Goal: Transaction & Acquisition: Book appointment/travel/reservation

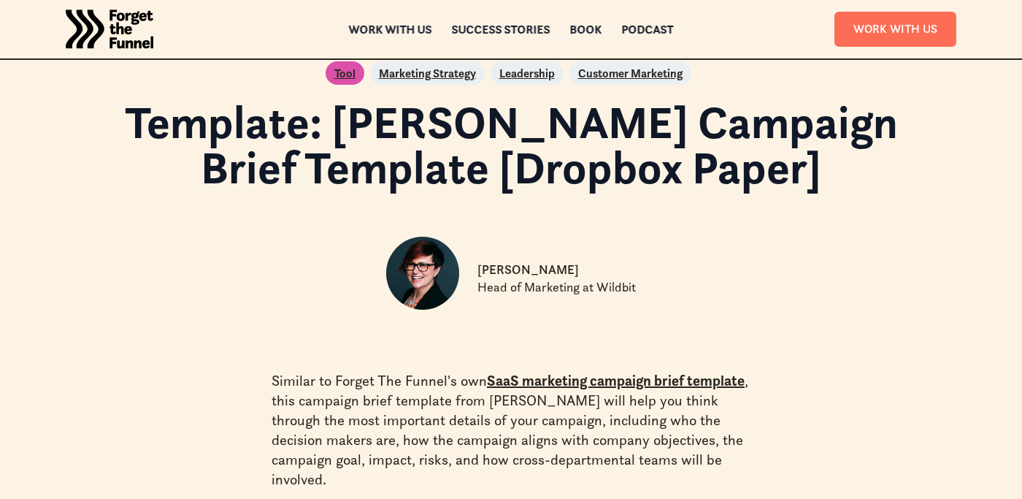
scroll to position [38, 0]
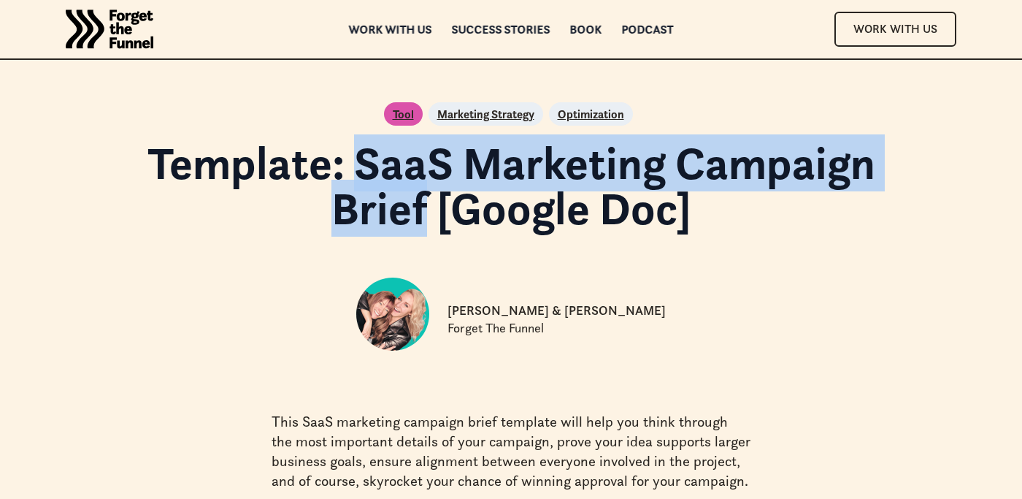
drag, startPoint x: 361, startPoint y: 159, endPoint x: 421, endPoint y: 212, distance: 80.7
click at [421, 212] on h1 "Template: SaaS Marketing Campaign Brief [Google Doc]" at bounding box center [510, 185] width 829 height 91
copy h1 "SaaS Marketing Campaign Brief"
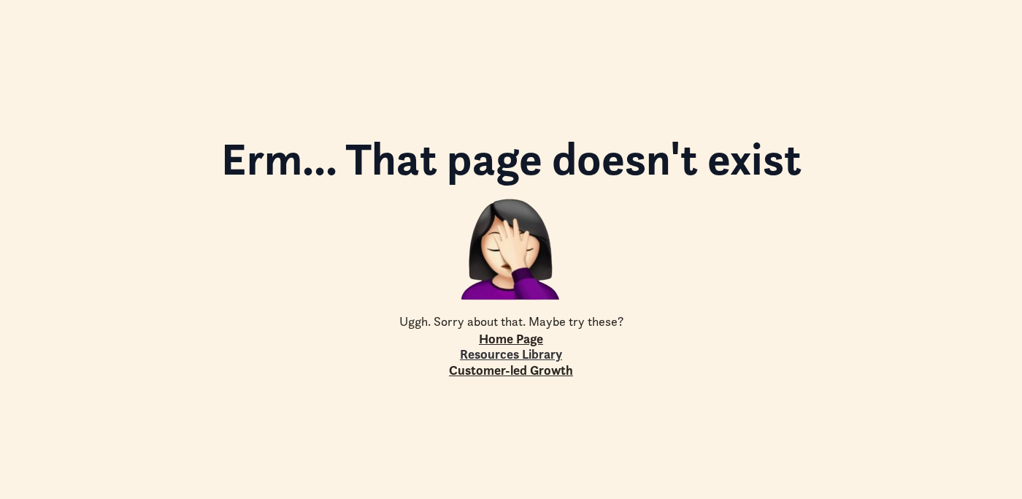
click at [515, 353] on link "Resources Library" at bounding box center [511, 354] width 102 height 16
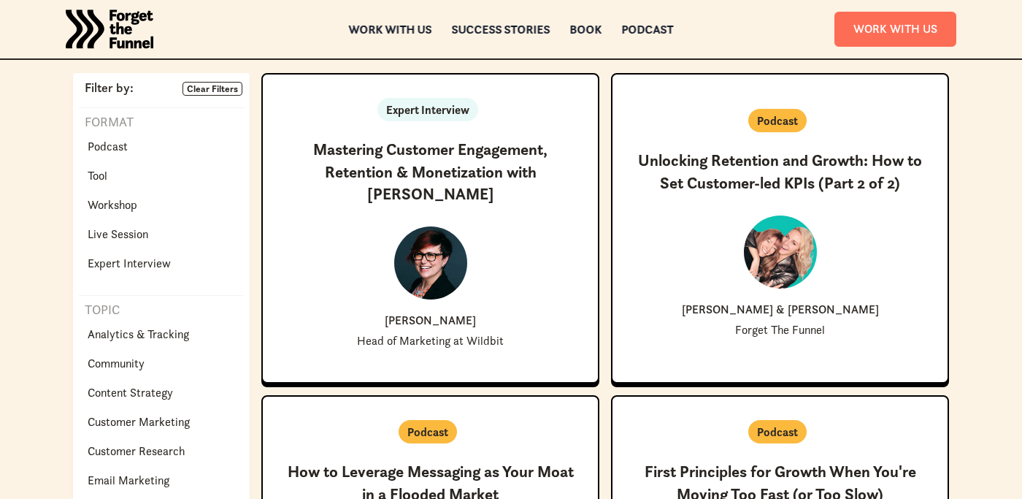
scroll to position [320, 0]
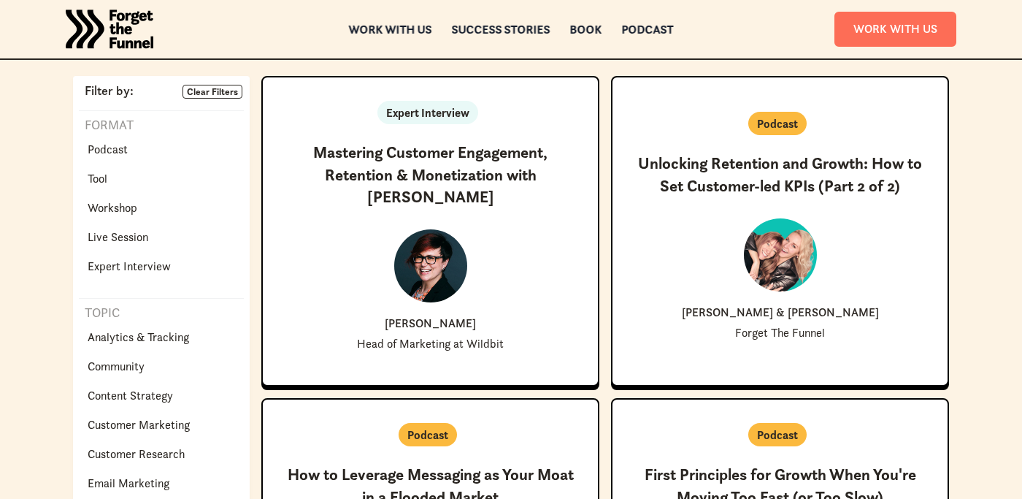
click at [118, 177] on div "Tool" at bounding box center [129, 178] width 101 height 29
click at [95, 183] on p "Tool" at bounding box center [98, 178] width 20 height 18
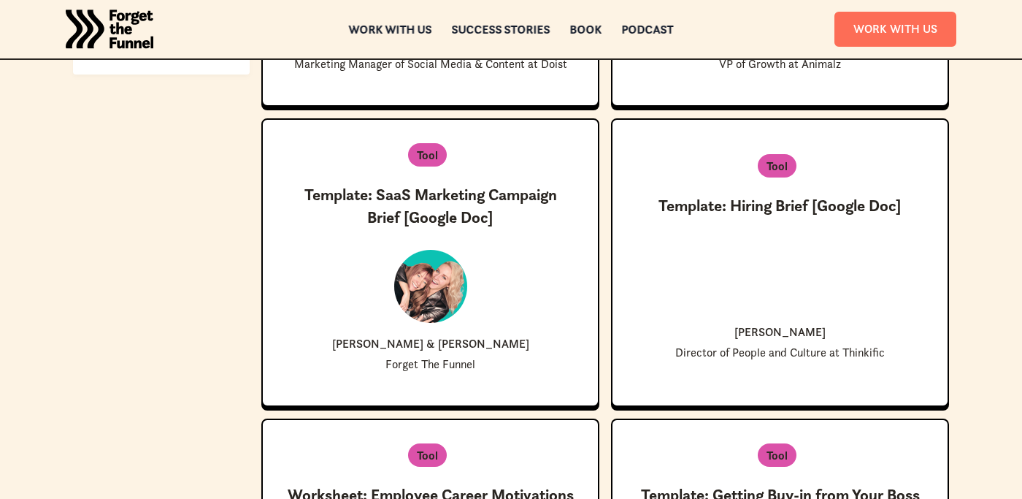
scroll to position [879, 0]
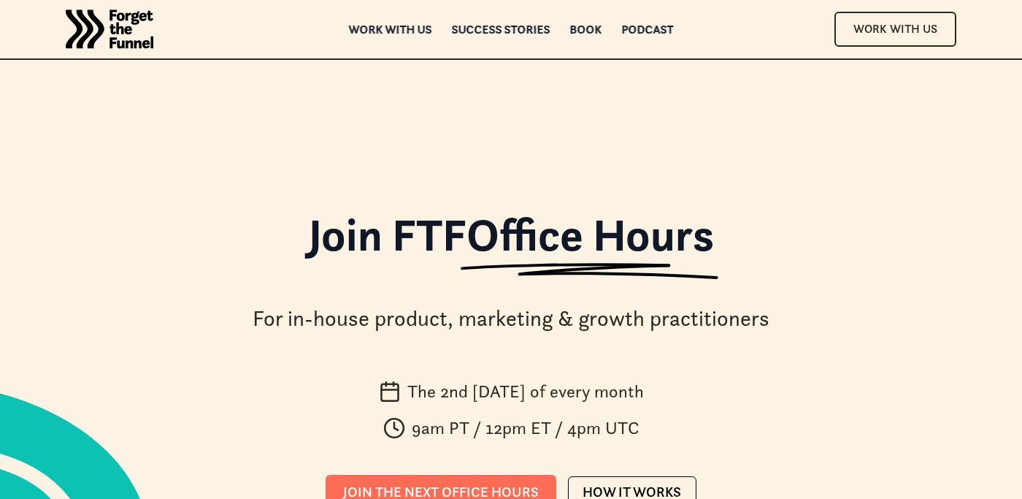
click at [134, 22] on img "home" at bounding box center [110, 29] width 88 height 58
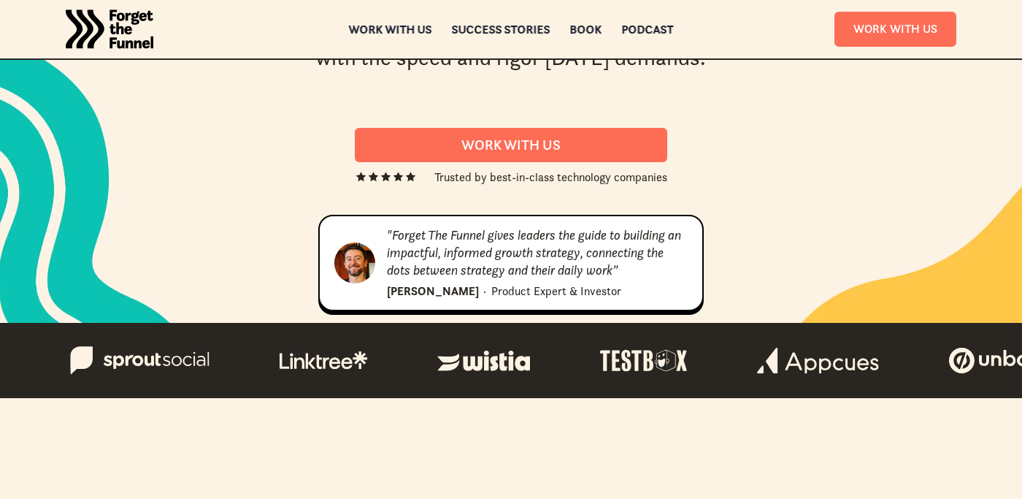
scroll to position [144, 0]
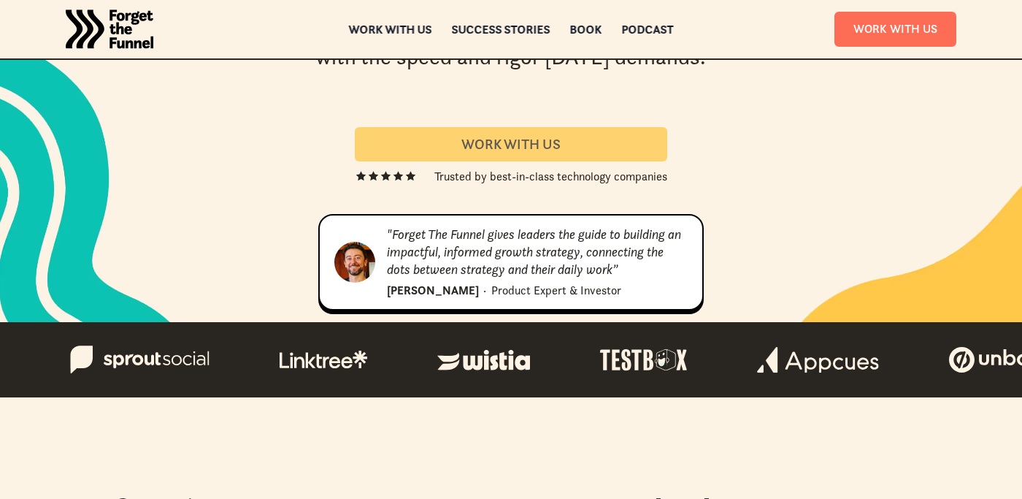
click at [399, 150] on div "Work With us" at bounding box center [510, 144] width 277 height 17
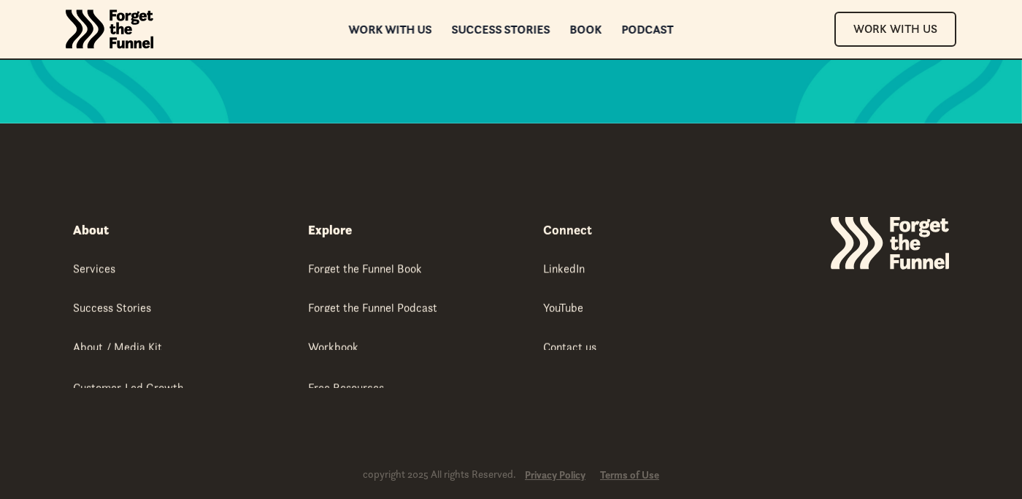
scroll to position [7824, 0]
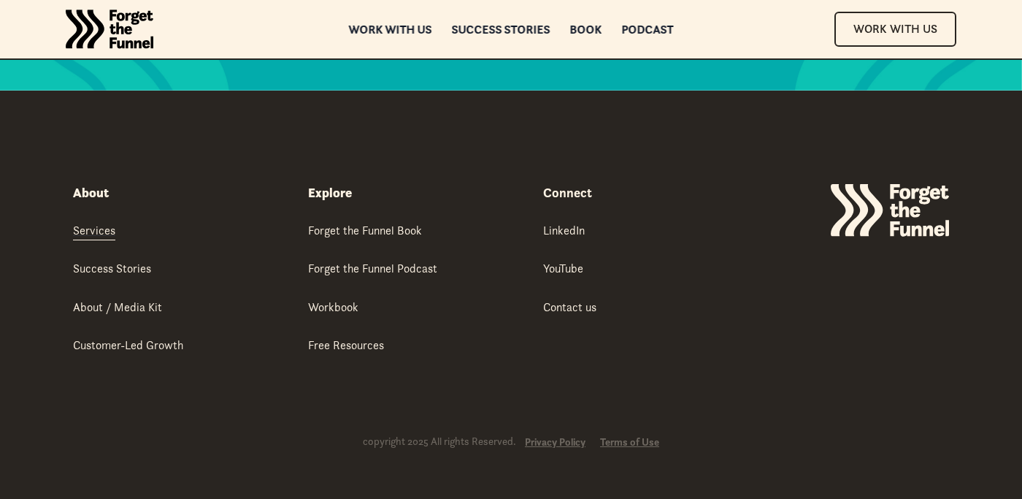
click at [92, 228] on div "Services" at bounding box center [94, 230] width 42 height 16
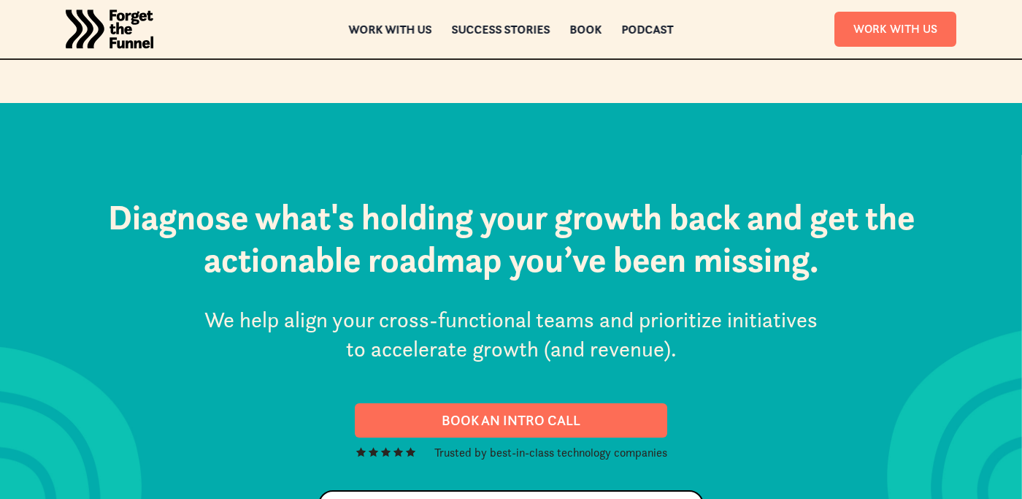
scroll to position [7824, 0]
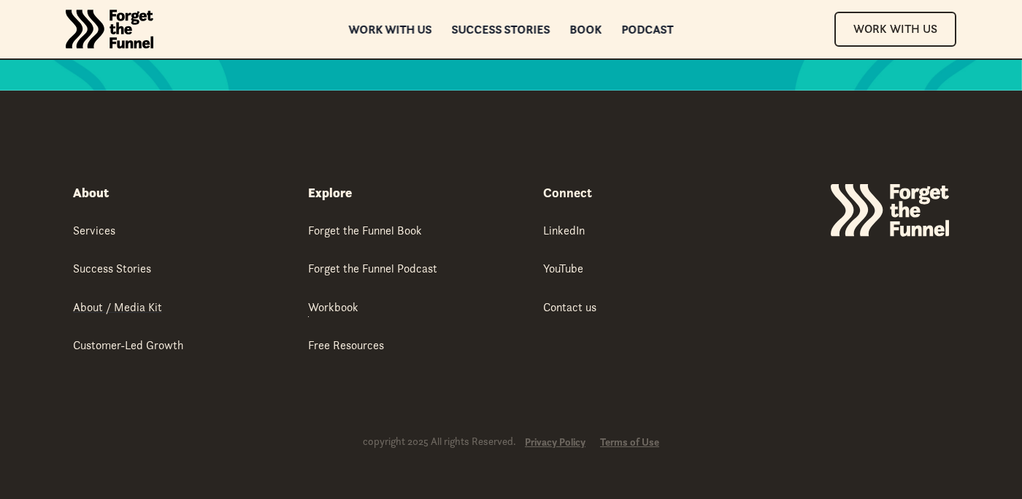
click at [103, 306] on div "About / Media Kit" at bounding box center [117, 307] width 89 height 16
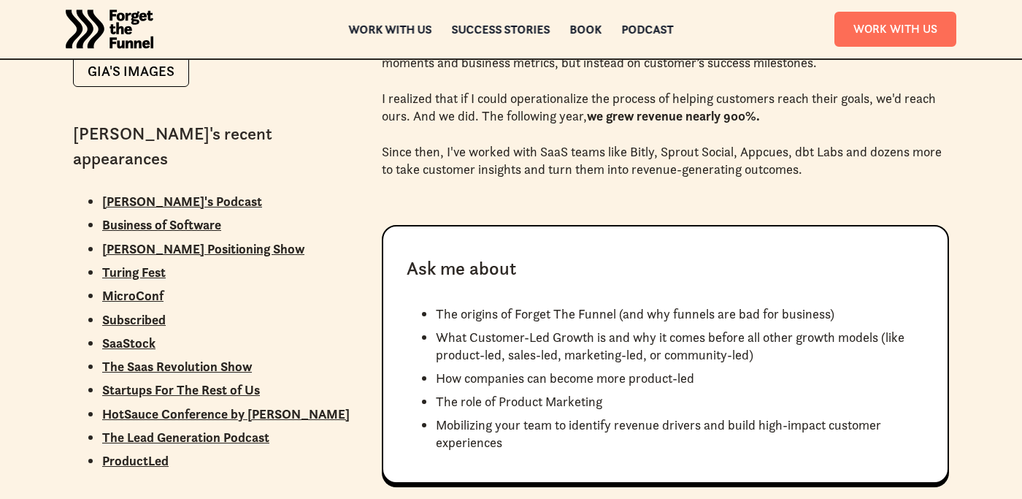
scroll to position [1642, 0]
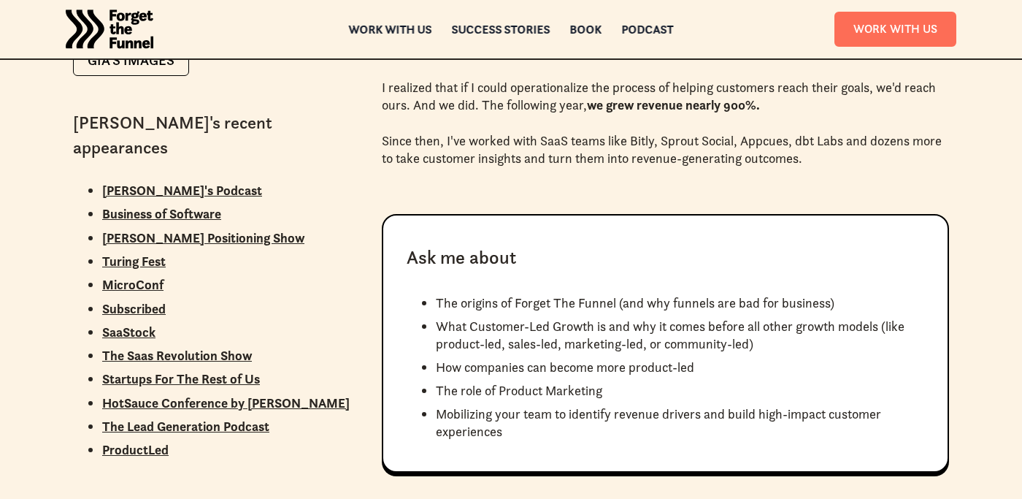
click at [310, 331] on div "Gia's recent appearances Lenny's Podcast Business of Software April Dunford's P…" at bounding box center [214, 291] width 283 height 361
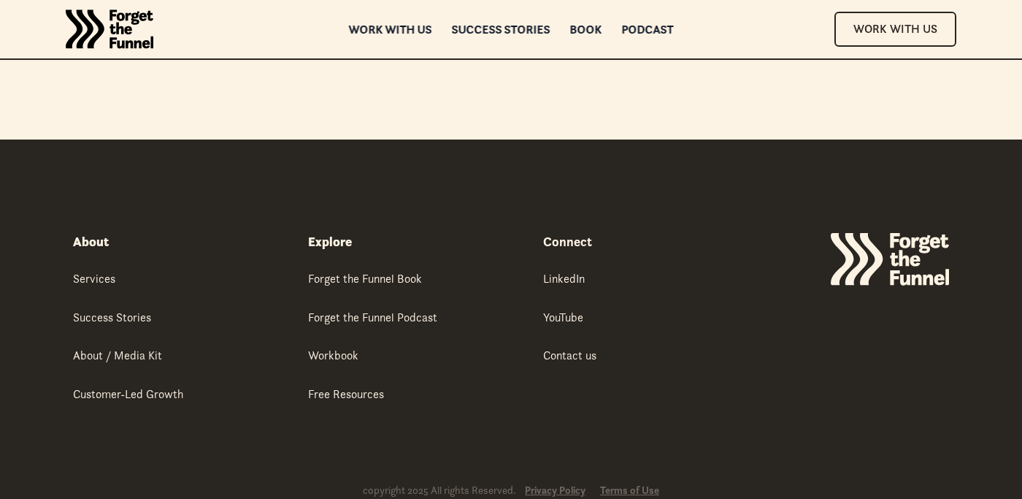
scroll to position [5728, 0]
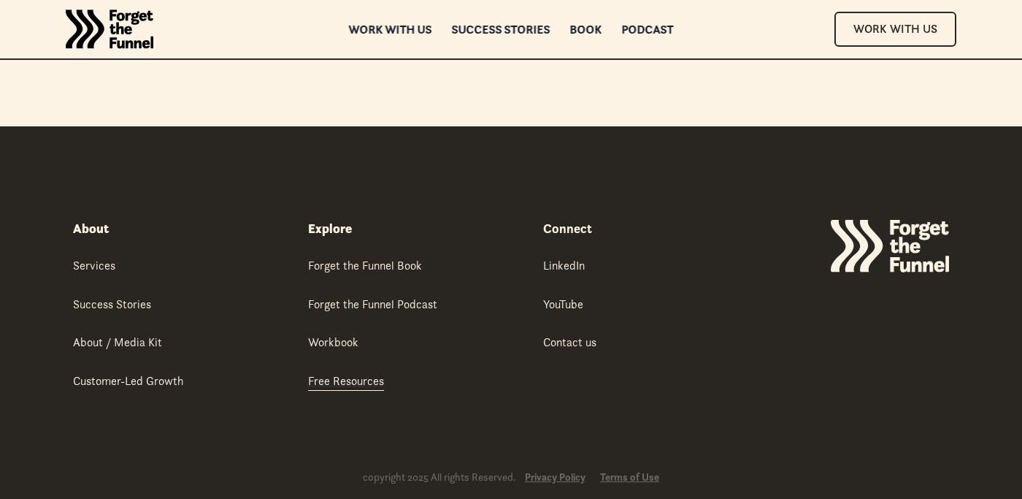
click at [355, 372] on div "Free Resources" at bounding box center [346, 380] width 76 height 16
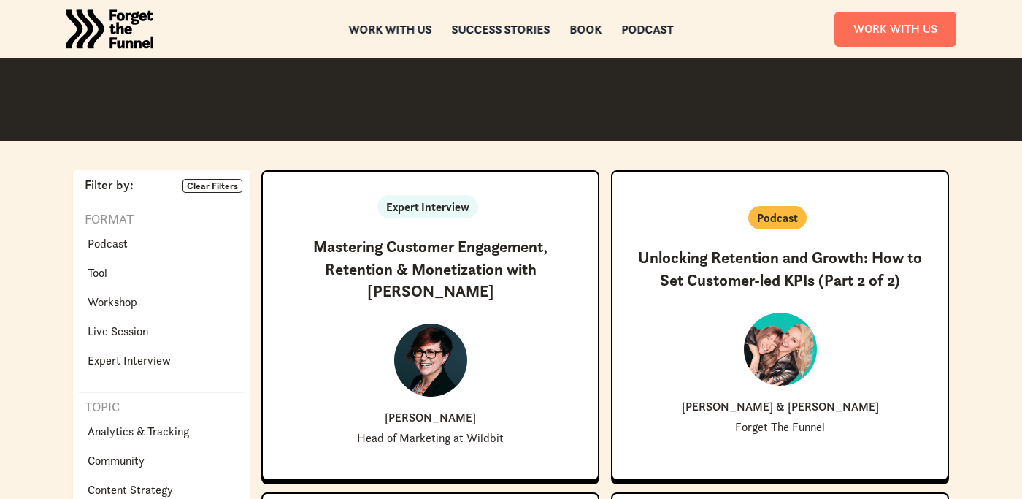
scroll to position [231, 0]
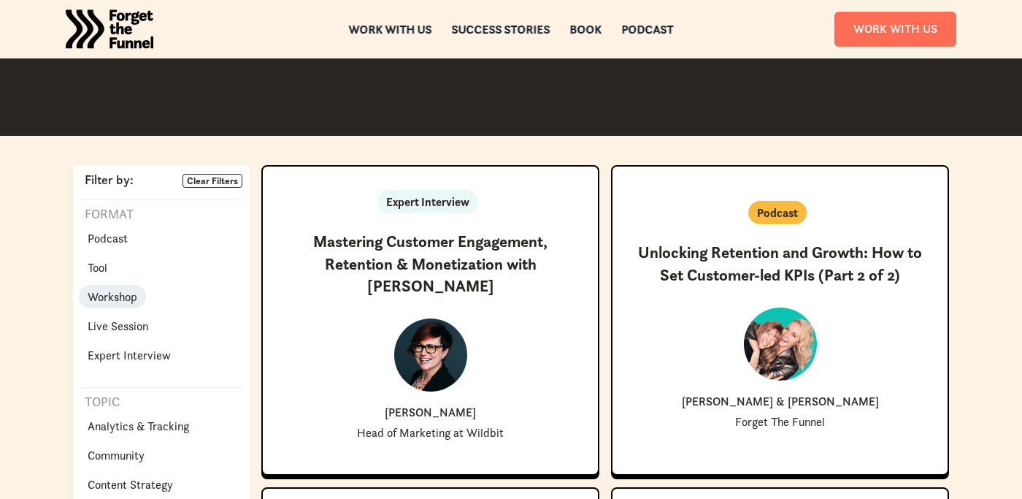
click at [120, 291] on p "Workshop" at bounding box center [113, 297] width 50 height 18
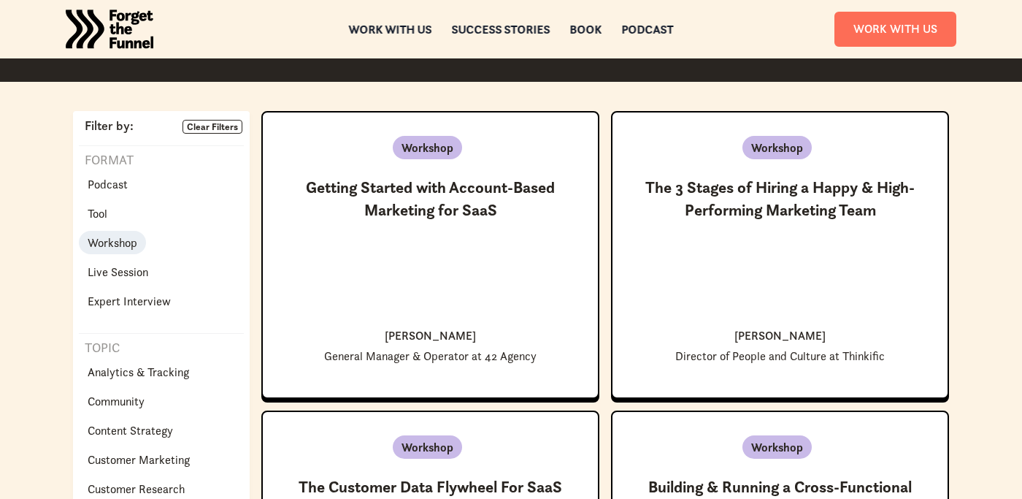
scroll to position [339, 0]
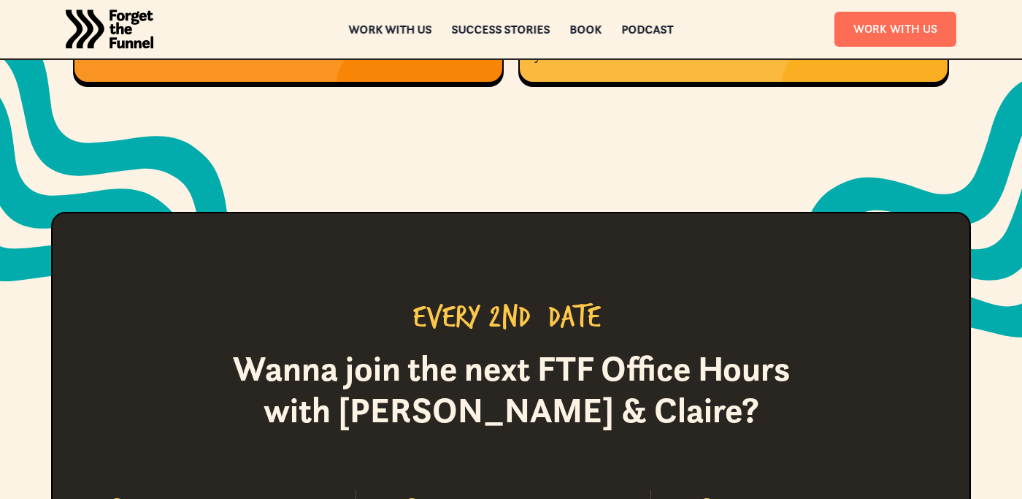
scroll to position [1586, 0]
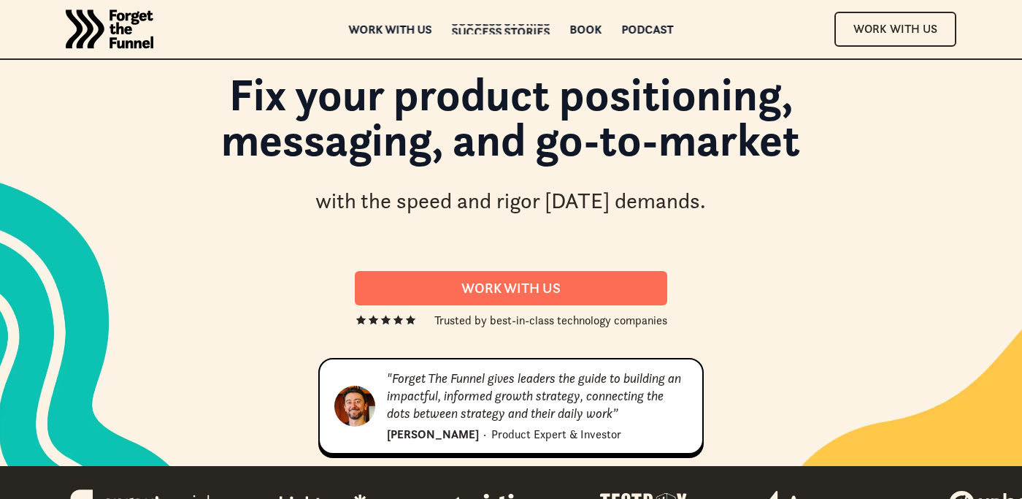
click at [483, 26] on div "Success Stories" at bounding box center [501, 31] width 99 height 10
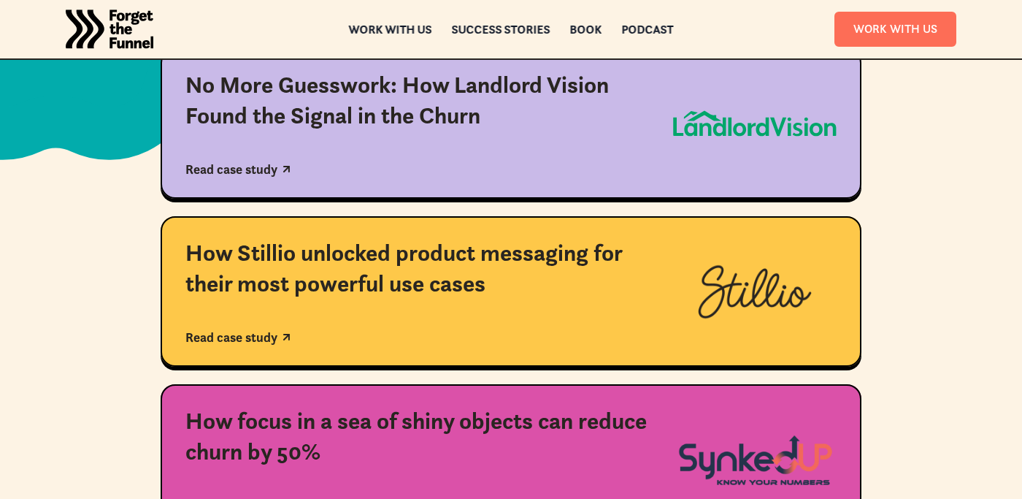
scroll to position [470, 0]
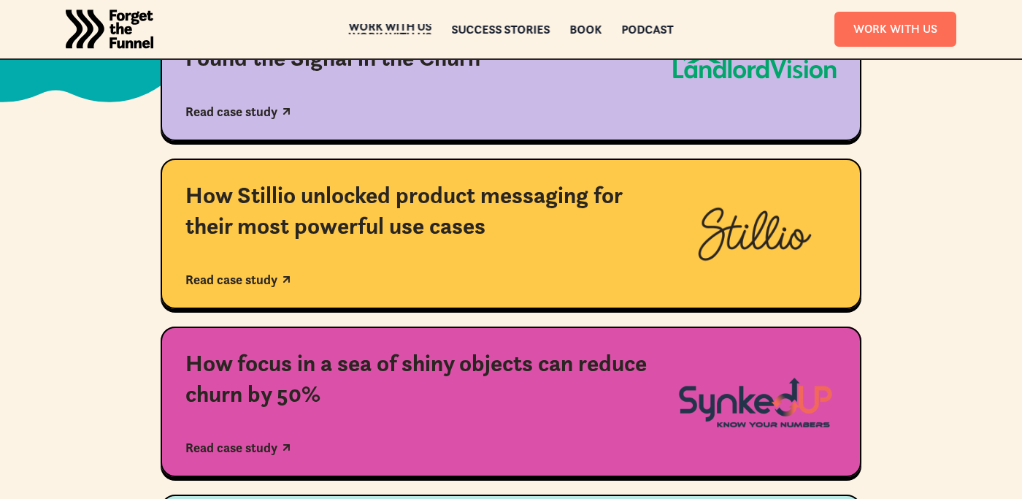
click at [410, 31] on div "Work with us" at bounding box center [390, 36] width 83 height 10
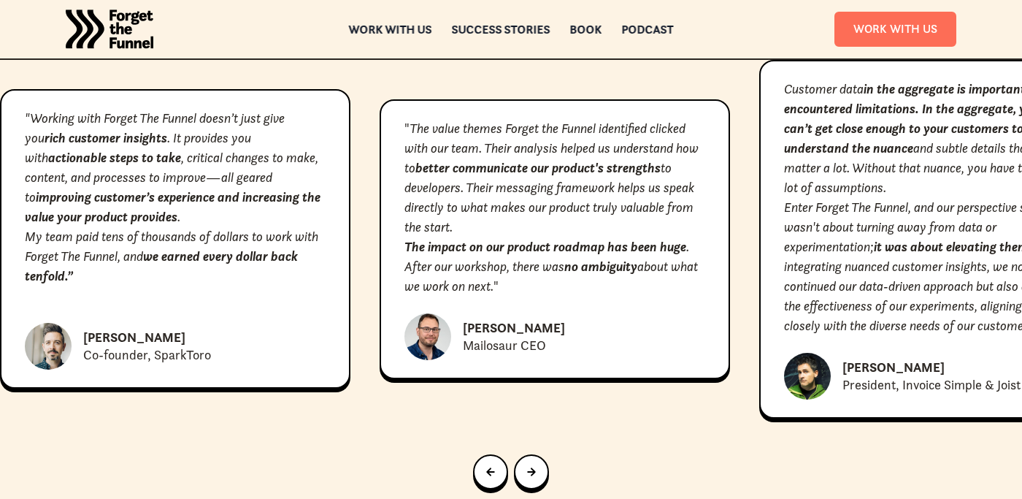
scroll to position [6758, 0]
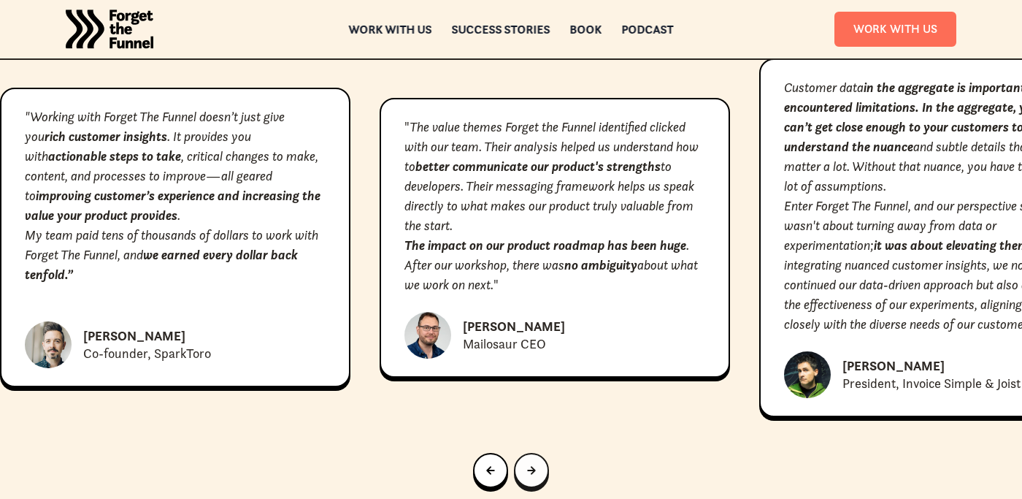
click at [531, 475] on icon "Next slide" at bounding box center [531, 470] width 9 height 9
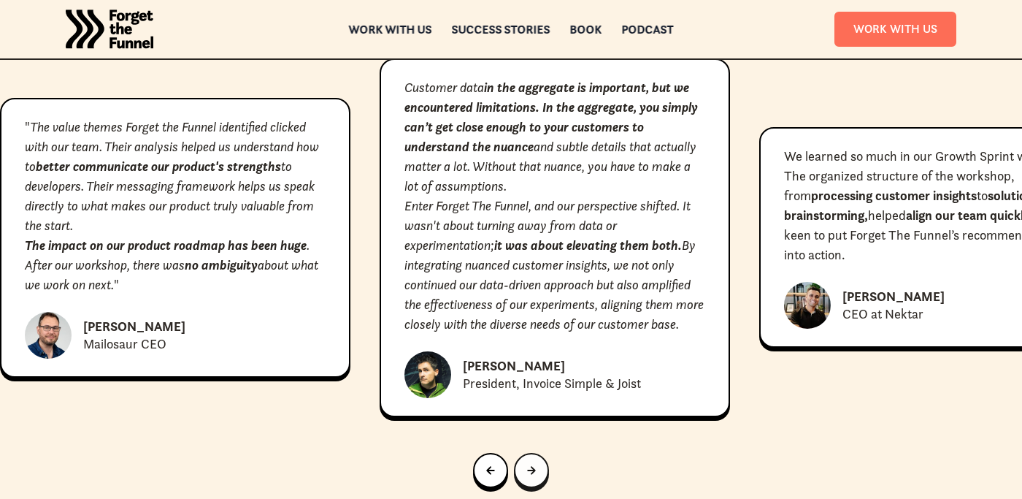
click at [531, 475] on icon "Next slide" at bounding box center [531, 470] width 9 height 9
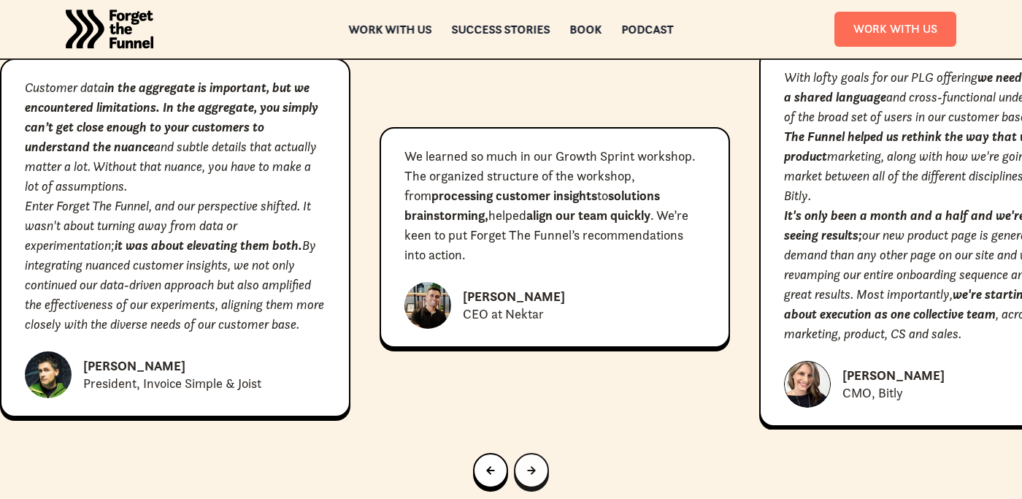
click at [531, 475] on icon "Next slide" at bounding box center [531, 470] width 9 height 9
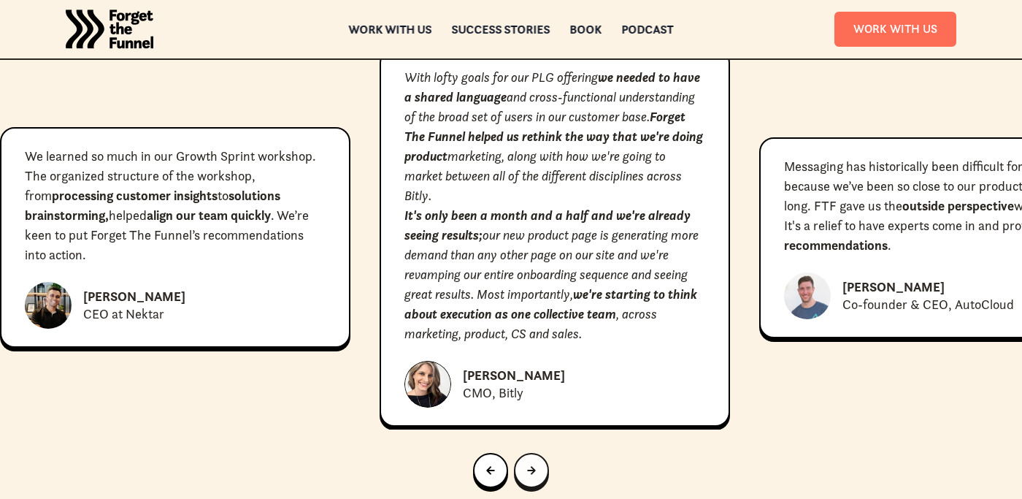
click at [531, 475] on icon "Next slide" at bounding box center [531, 470] width 9 height 9
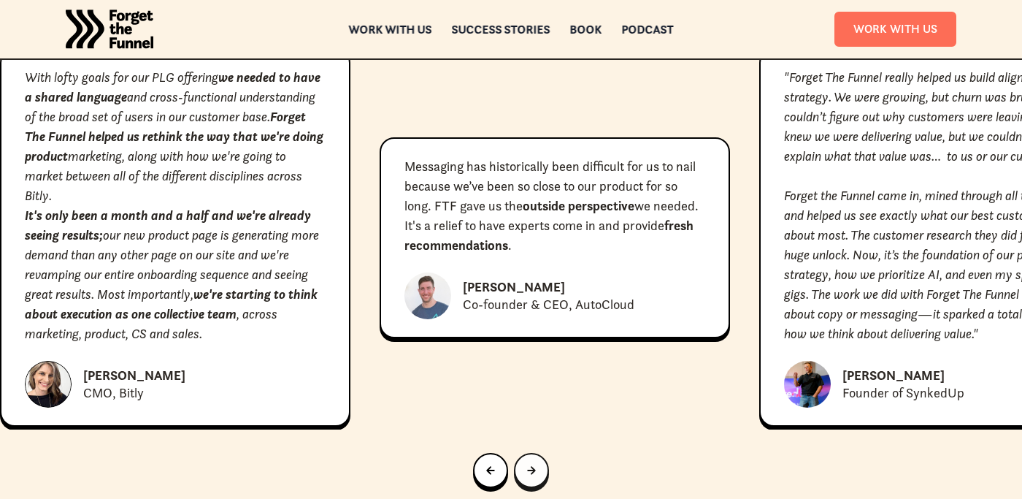
click at [531, 475] on icon "Next slide" at bounding box center [531, 470] width 9 height 9
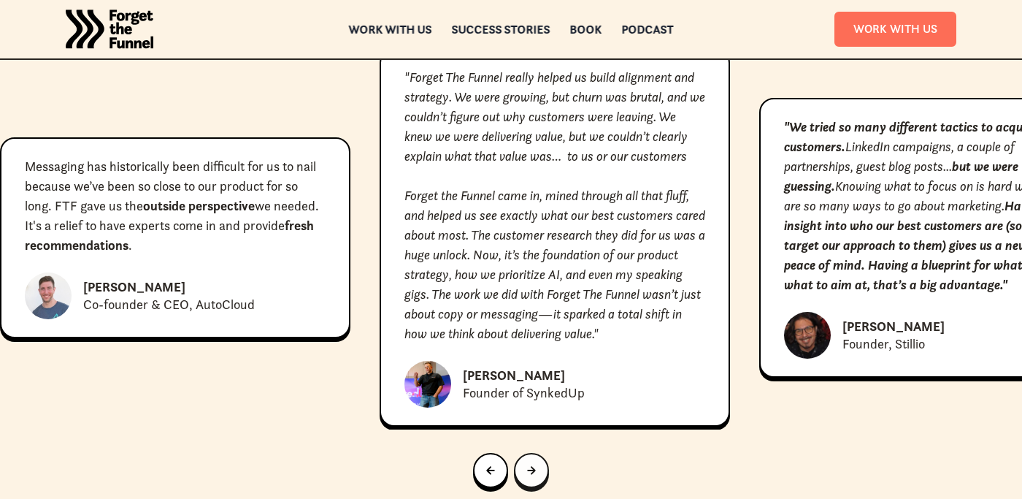
click at [531, 475] on icon "Next slide" at bounding box center [531, 470] width 9 height 9
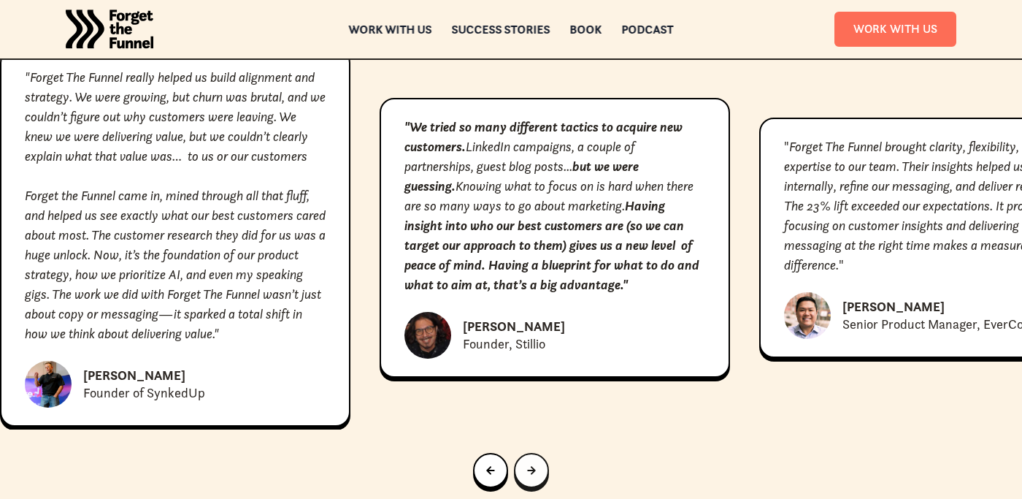
click at [531, 475] on icon "Next slide" at bounding box center [531, 470] width 9 height 9
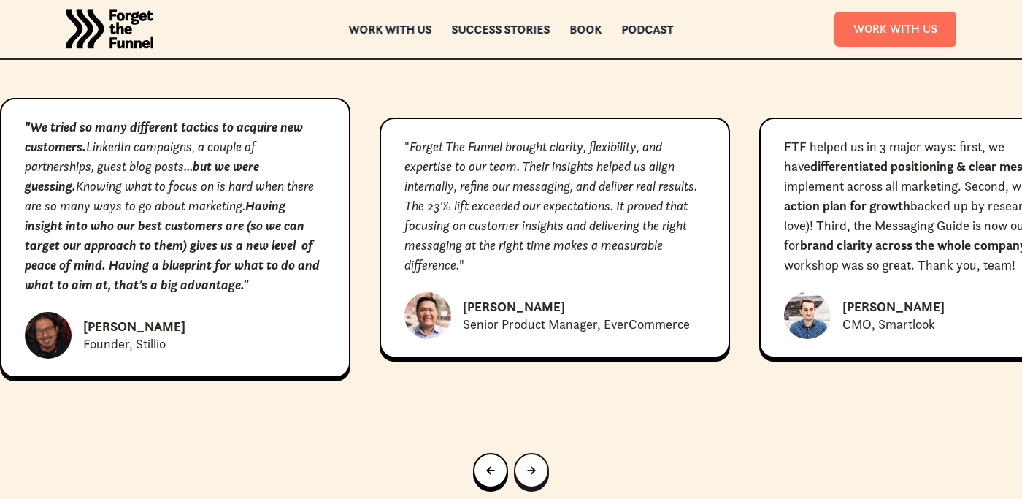
click at [531, 475] on icon "Next slide" at bounding box center [531, 470] width 9 height 9
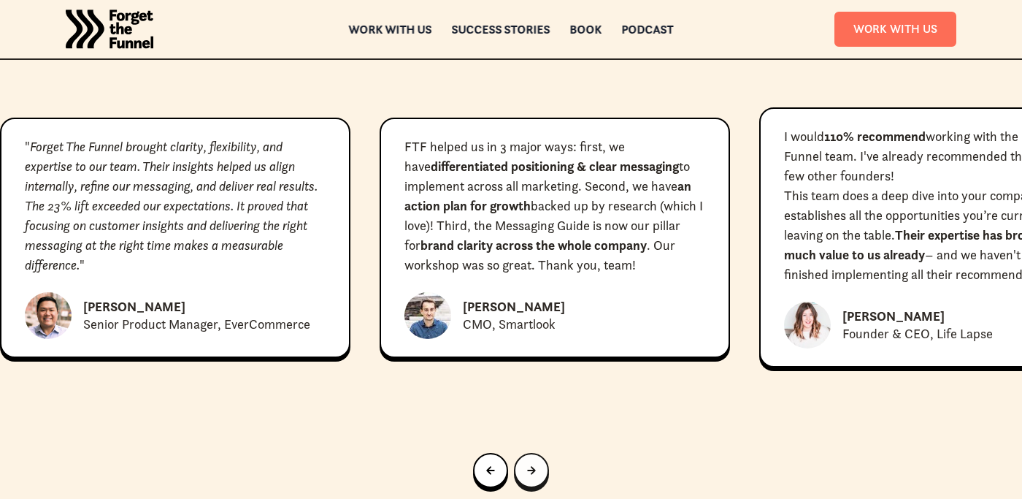
click at [528, 478] on div "Next slide" at bounding box center [531, 470] width 9 height 16
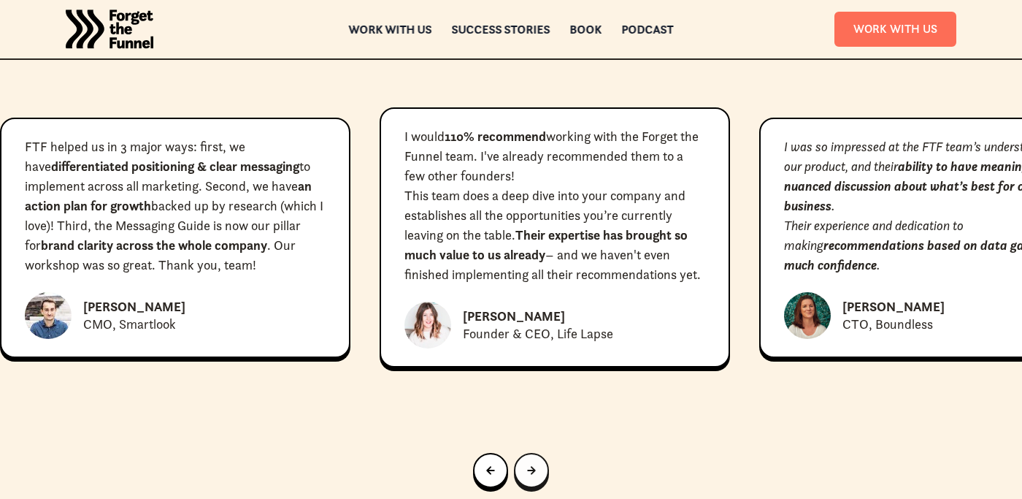
click at [528, 478] on div "Next slide" at bounding box center [531, 470] width 9 height 16
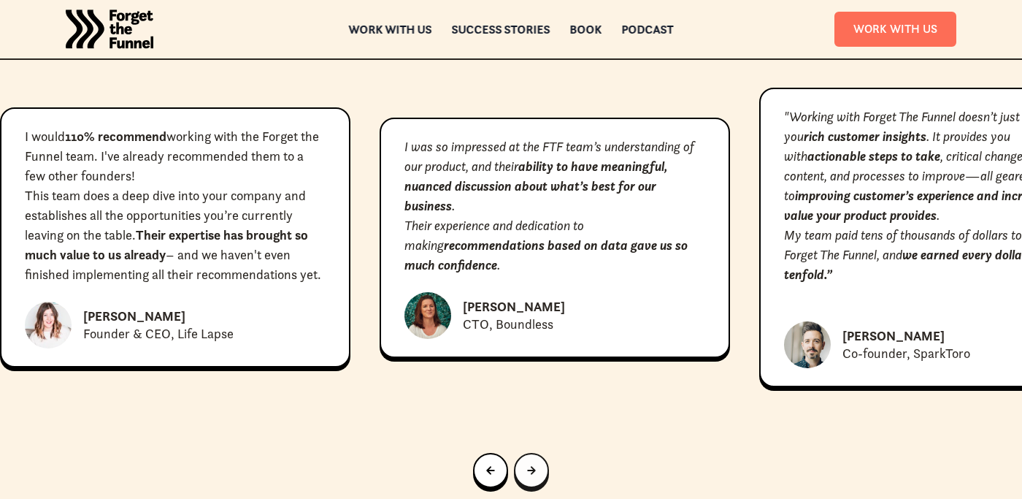
click at [528, 478] on div "Next slide" at bounding box center [531, 470] width 9 height 16
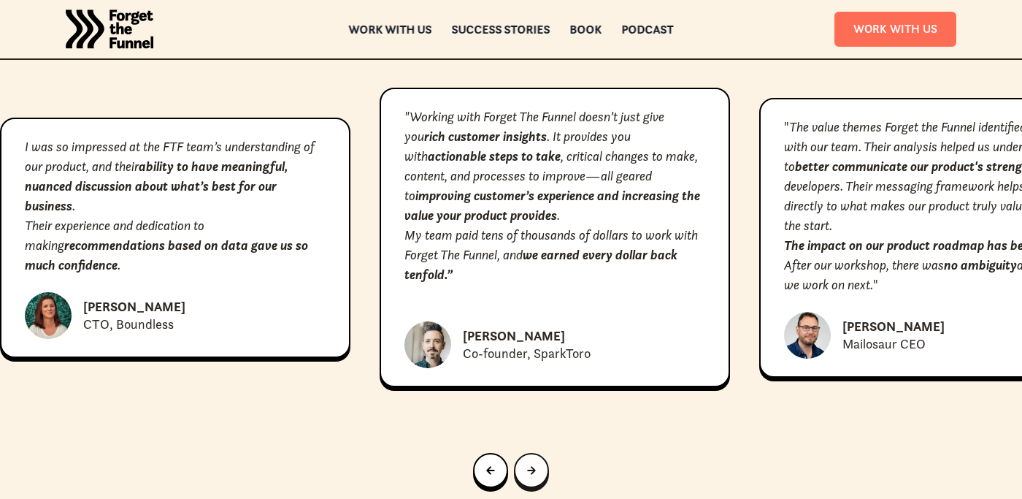
click at [528, 478] on div "Go to first slide" at bounding box center [531, 470] width 9 height 16
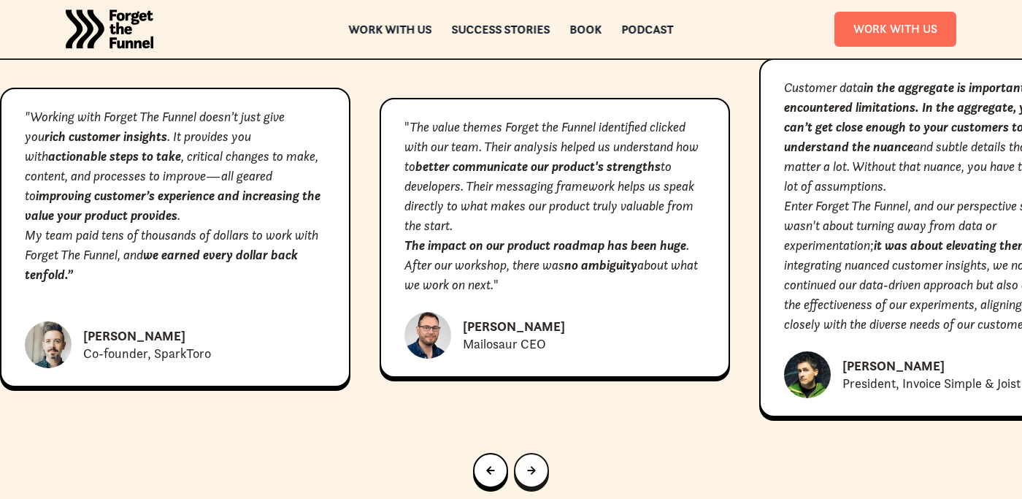
click at [528, 478] on div "Go to first slide" at bounding box center [531, 470] width 9 height 16
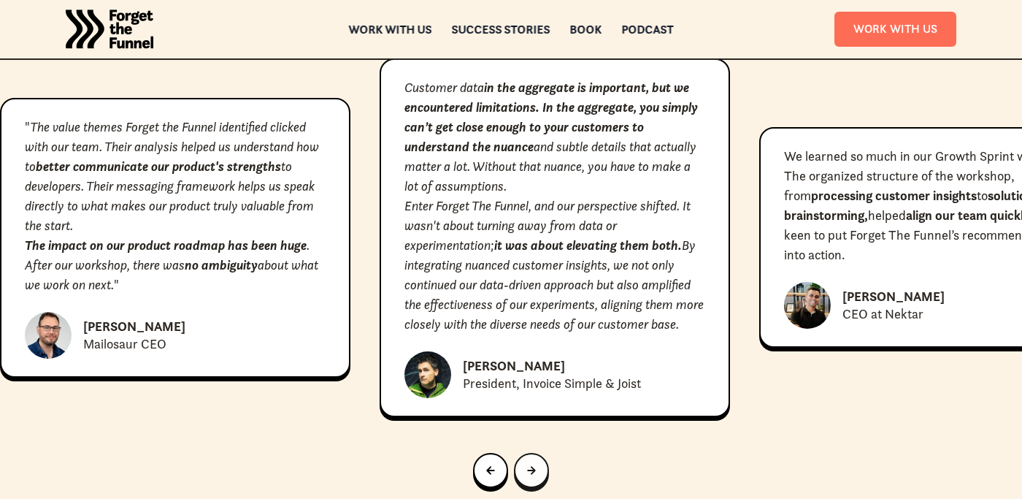
click at [528, 478] on div "Next slide" at bounding box center [531, 470] width 9 height 16
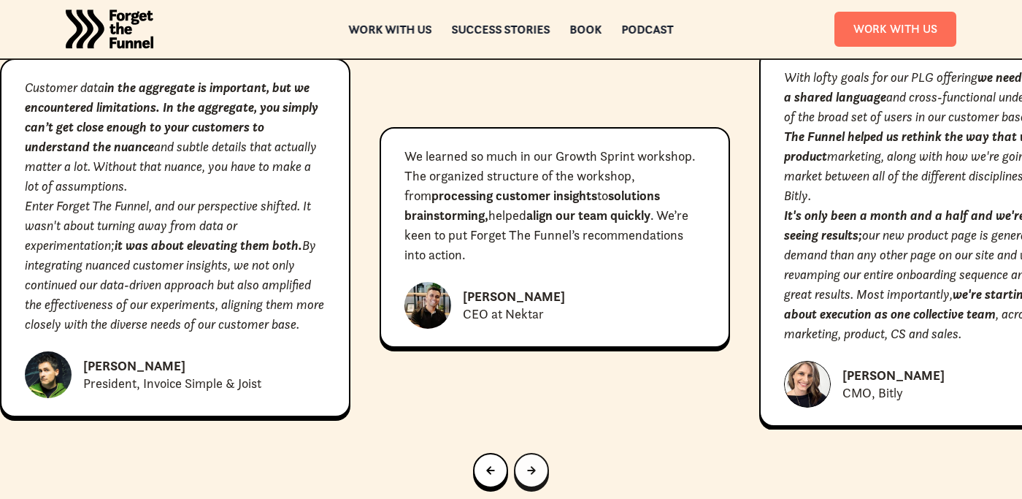
click at [528, 478] on div "Next slide" at bounding box center [531, 470] width 9 height 16
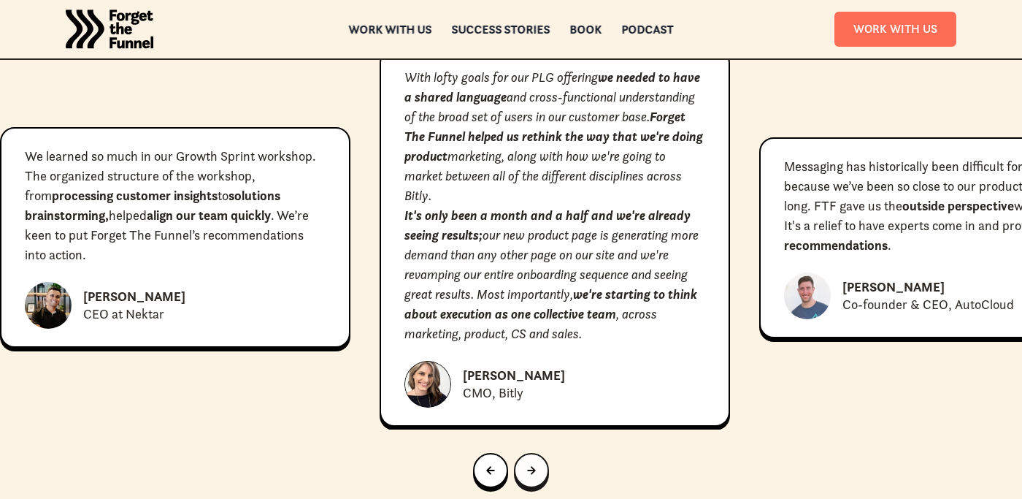
click at [528, 478] on div "Next slide" at bounding box center [531, 470] width 9 height 16
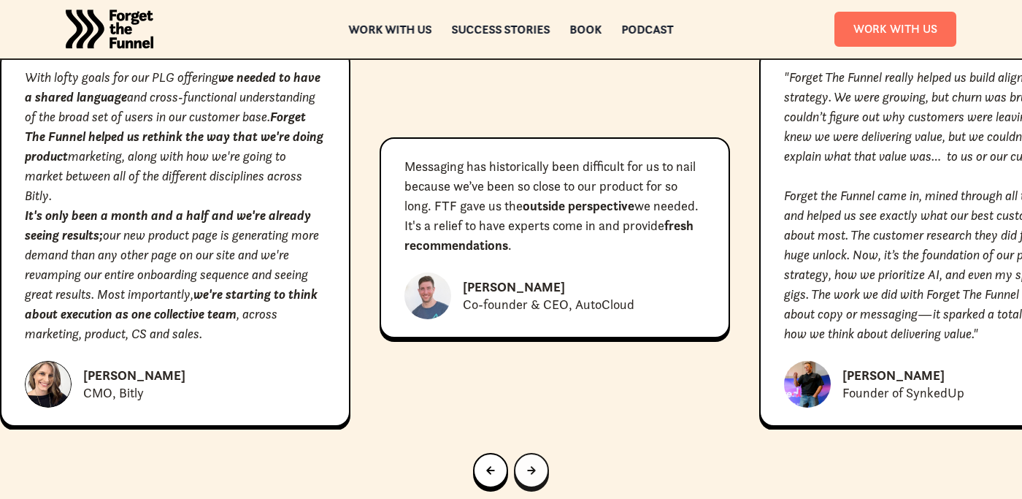
click at [530, 475] on icon "Next slide" at bounding box center [531, 470] width 9 height 9
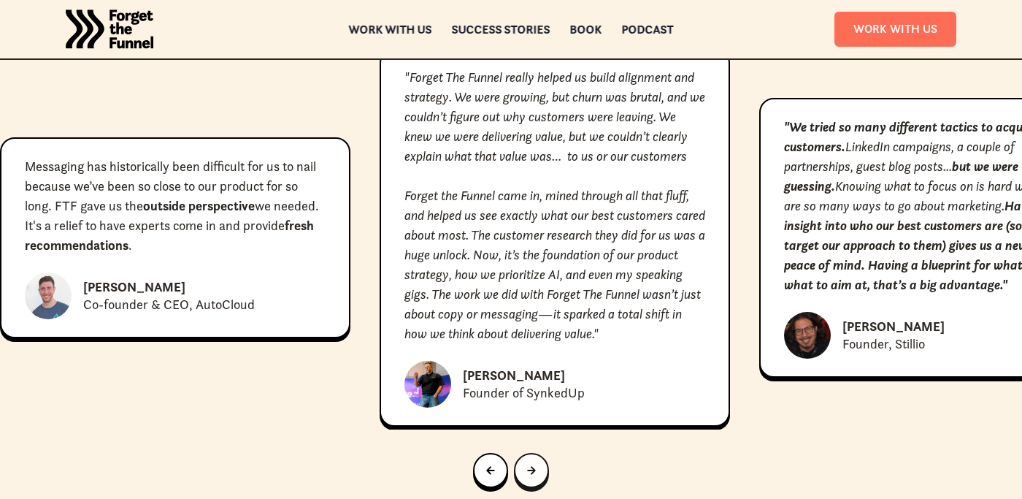
click at [530, 475] on icon "Next slide" at bounding box center [531, 470] width 9 height 9
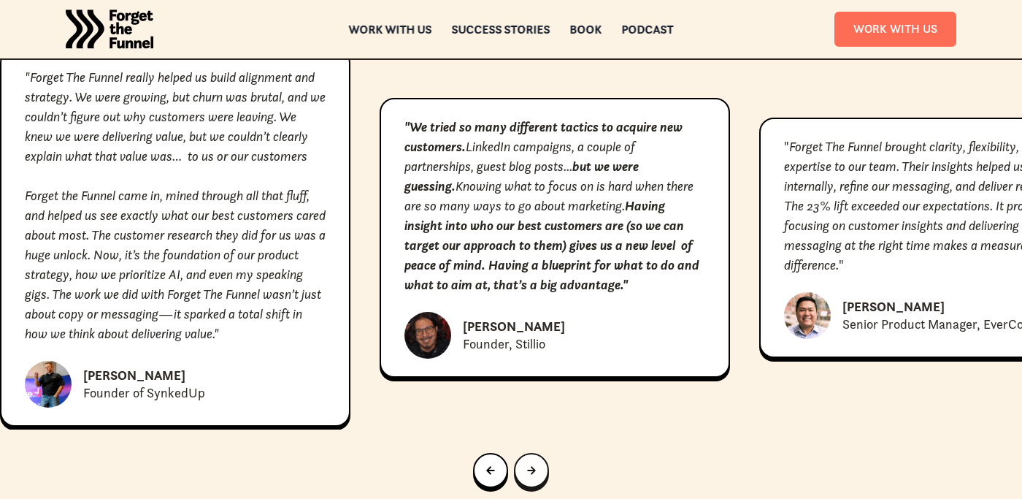
click at [530, 475] on icon "Next slide" at bounding box center [531, 470] width 9 height 9
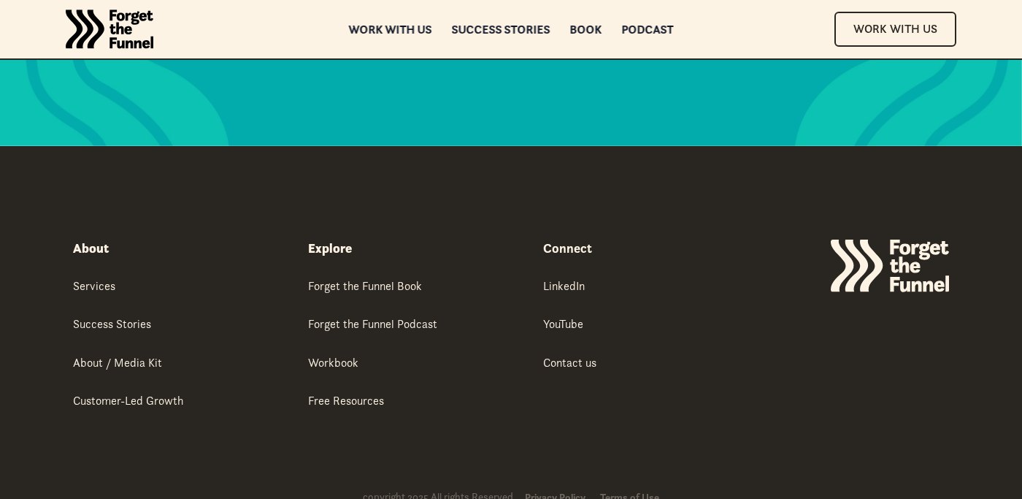
scroll to position [7824, 0]
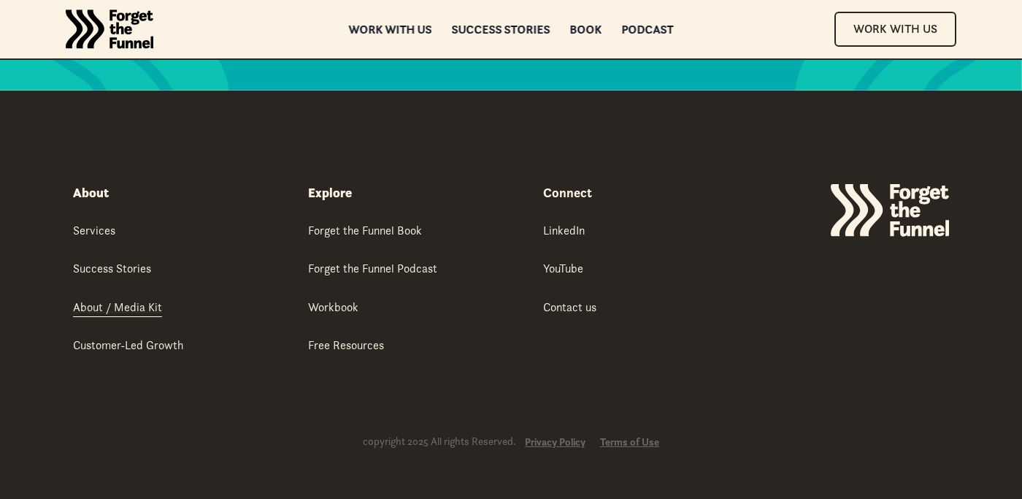
click at [140, 309] on div "About / Media Kit" at bounding box center [117, 307] width 89 height 16
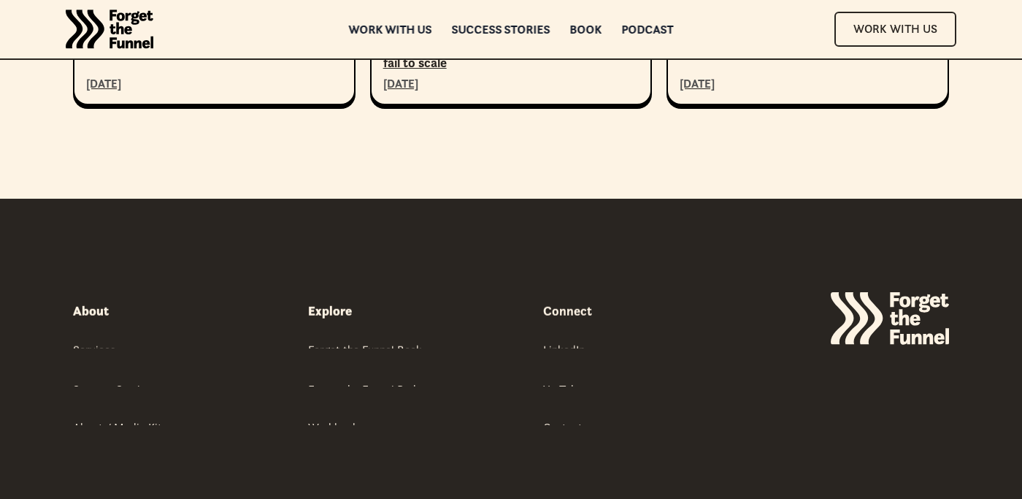
scroll to position [5728, 0]
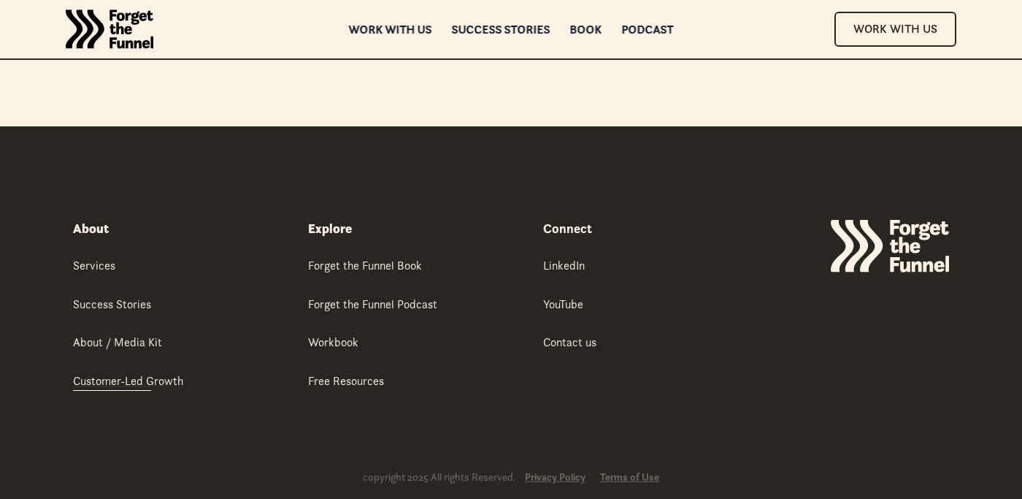
click at [142, 372] on div "Customer-Led Growth" at bounding box center [128, 380] width 110 height 16
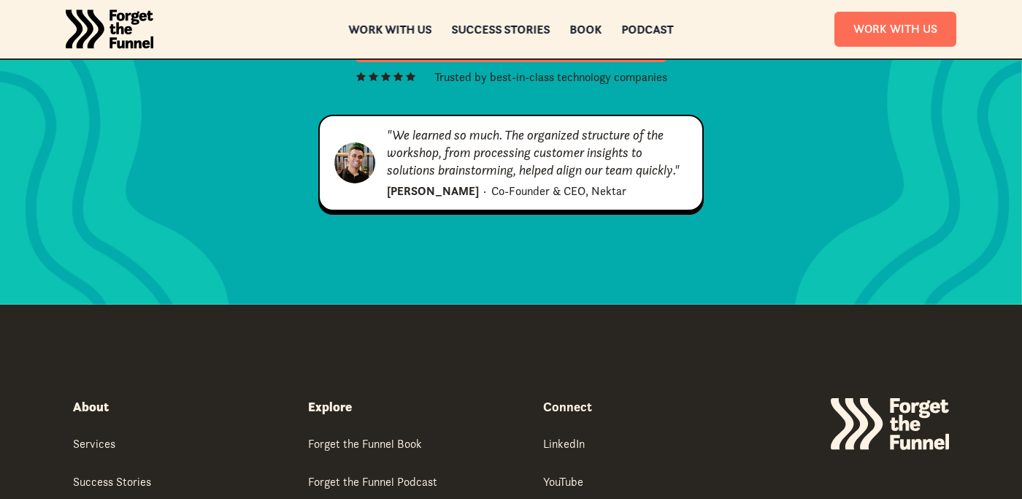
scroll to position [5120, 0]
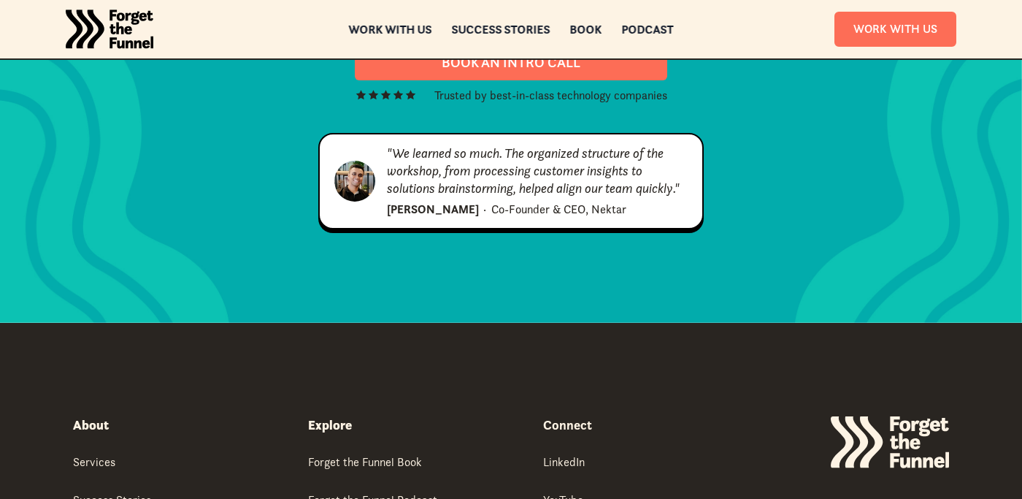
click at [488, 34] on div "ABOUT ABOUT Work with us Work with us Success Stories Success Stories Book Book…" at bounding box center [511, 29] width 1022 height 58
click at [482, 28] on div "Success Stories" at bounding box center [501, 31] width 99 height 10
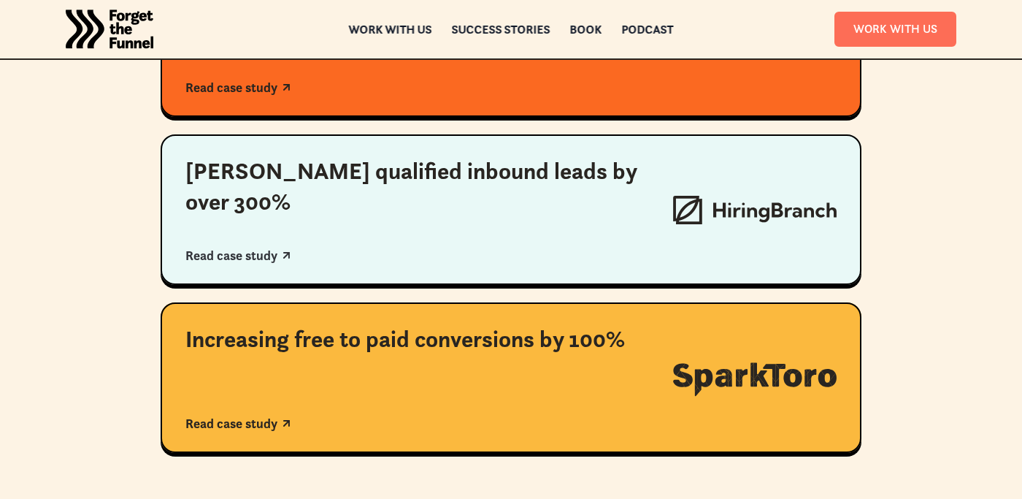
scroll to position [1052, 0]
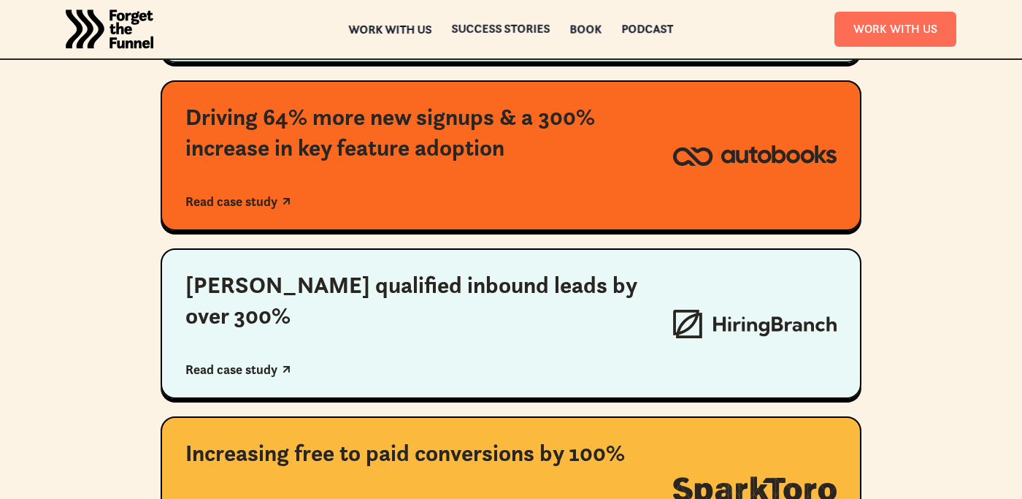
click at [420, 37] on div "ABOUT ABOUT Work with us Work with us Success Stories Success Stories Book Book…" at bounding box center [511, 29] width 1022 height 58
click at [413, 34] on div "Work with us" at bounding box center [390, 34] width 83 height 10
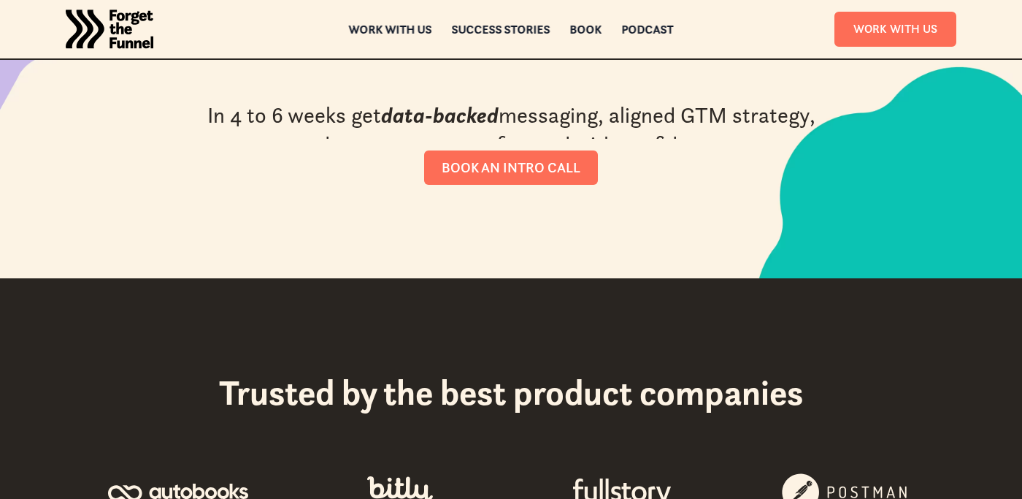
scroll to position [375, 0]
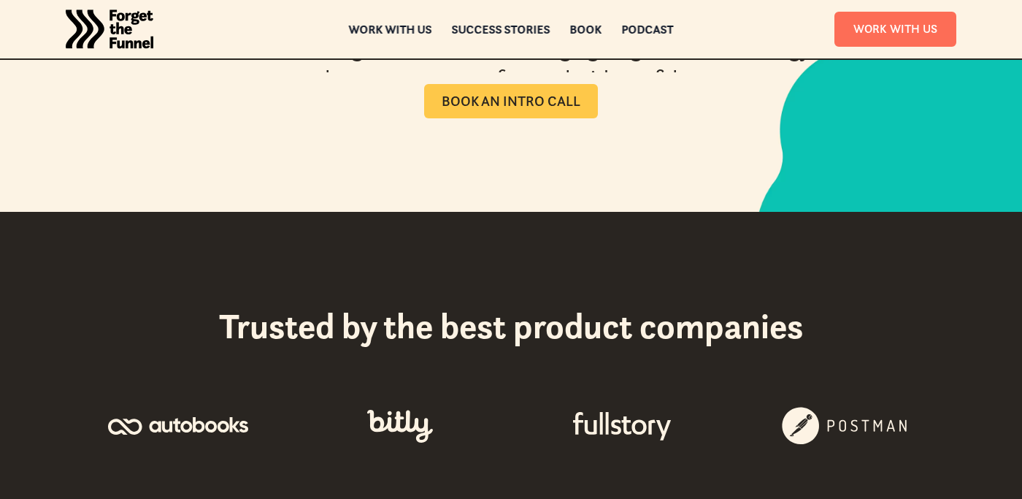
click at [488, 93] on div "Book an intro call" at bounding box center [511, 101] width 139 height 17
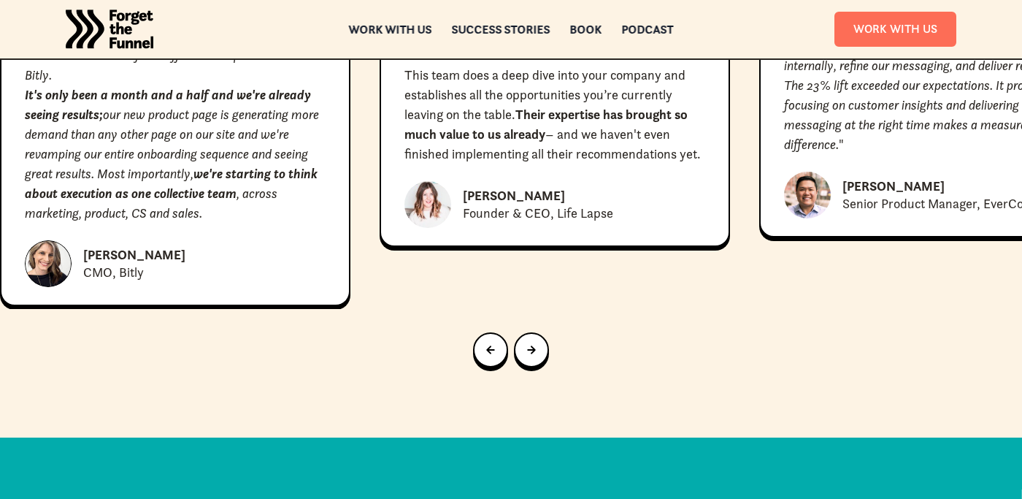
scroll to position [6975, 0]
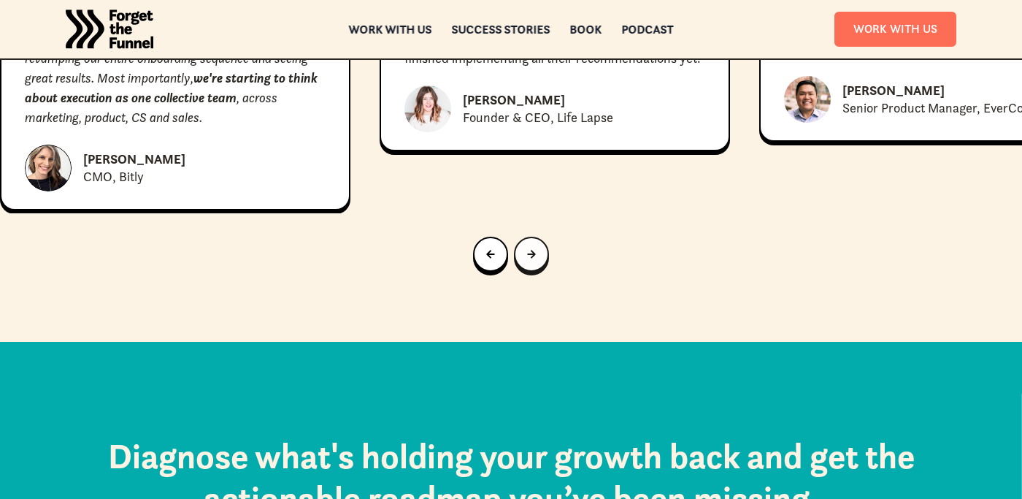
click at [539, 272] on link "Next slide" at bounding box center [531, 254] width 35 height 35
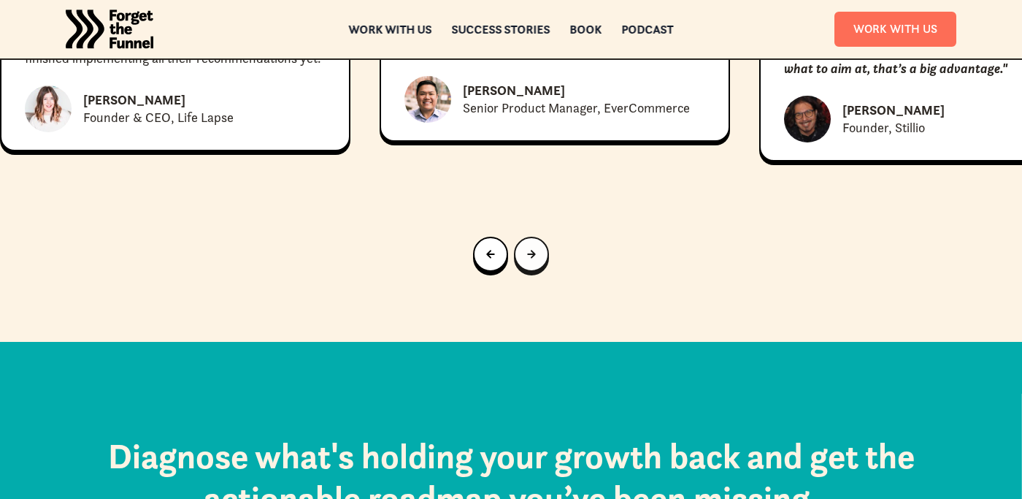
click at [539, 272] on link "Next slide" at bounding box center [531, 254] width 35 height 35
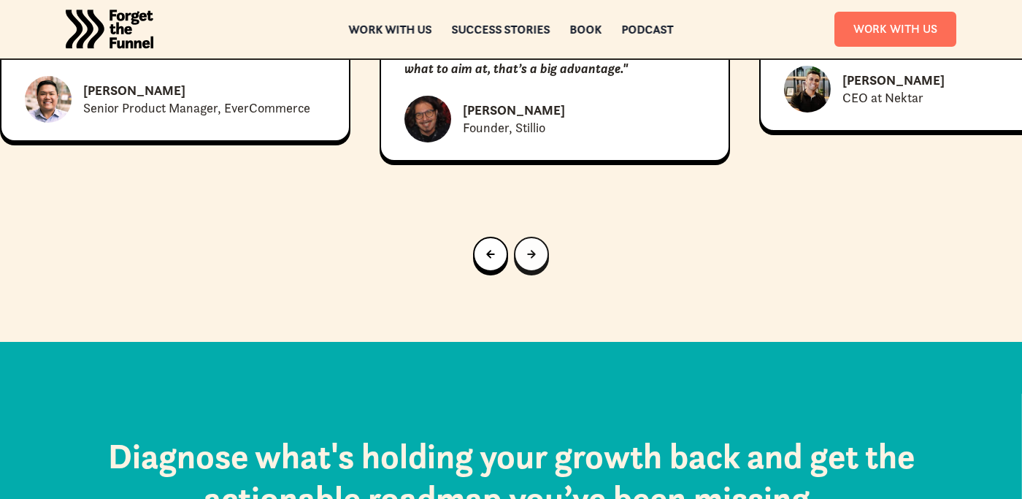
click at [537, 272] on link "Next slide" at bounding box center [531, 254] width 35 height 35
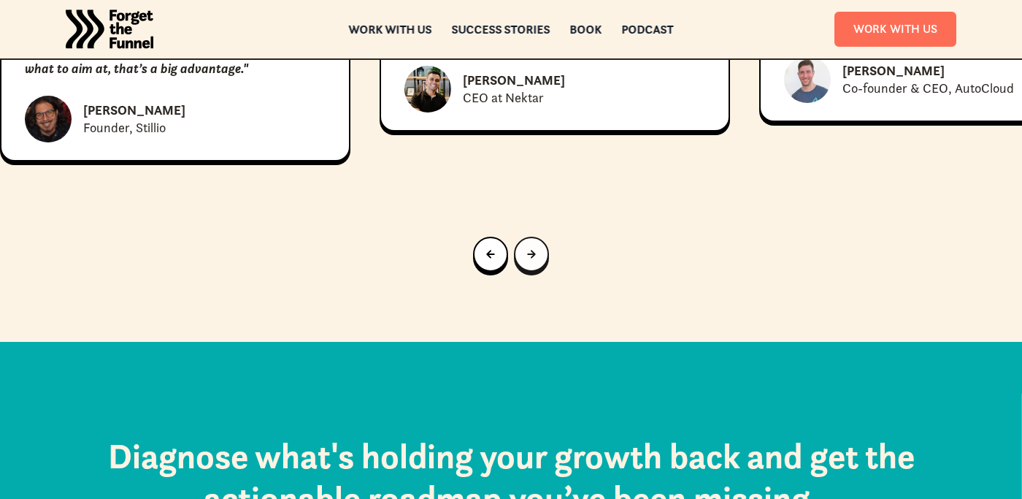
click at [537, 272] on link "Next slide" at bounding box center [531, 254] width 35 height 35
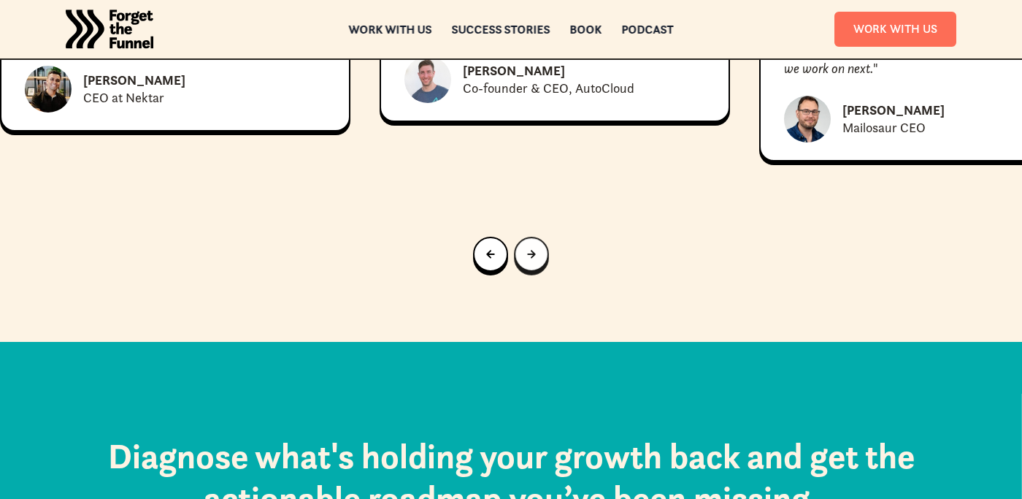
click at [537, 272] on link "Next slide" at bounding box center [531, 254] width 35 height 35
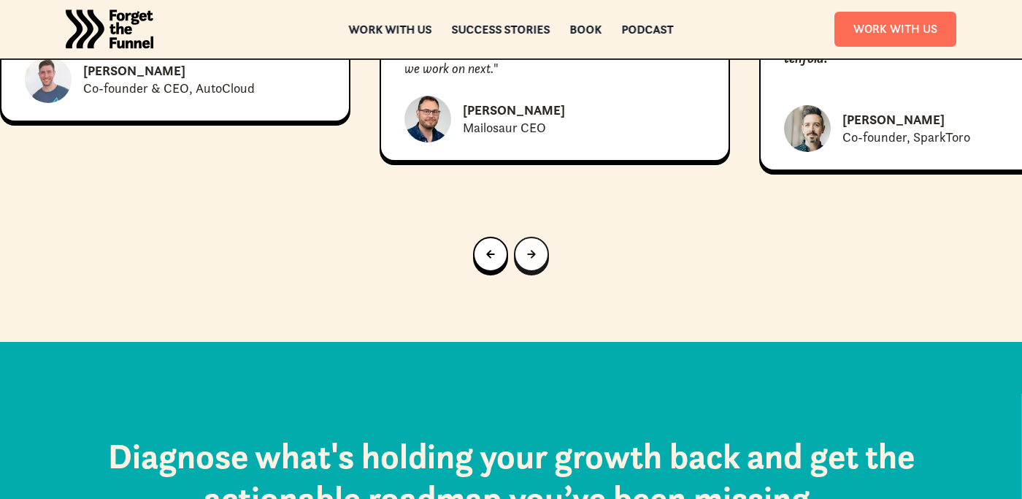
click at [537, 272] on link "Next slide" at bounding box center [531, 254] width 35 height 35
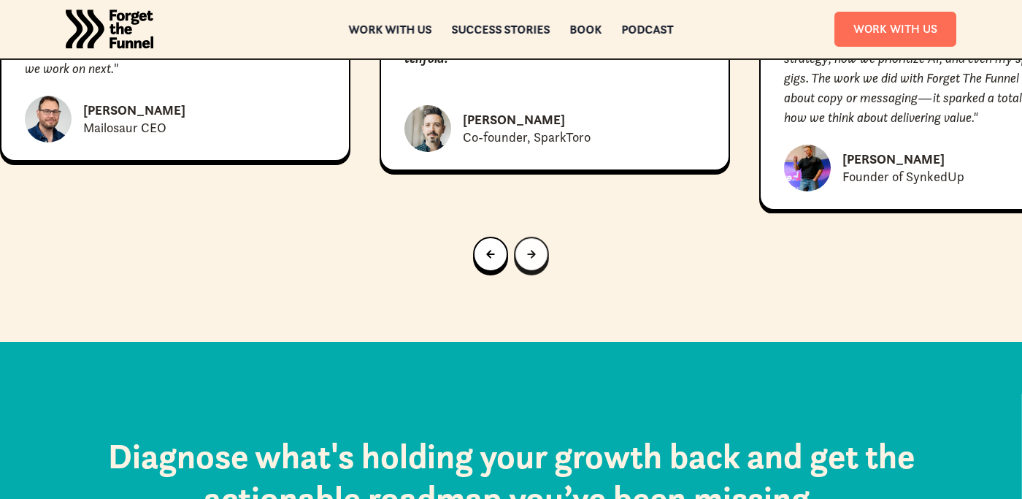
click at [537, 272] on link "Next slide" at bounding box center [531, 254] width 35 height 35
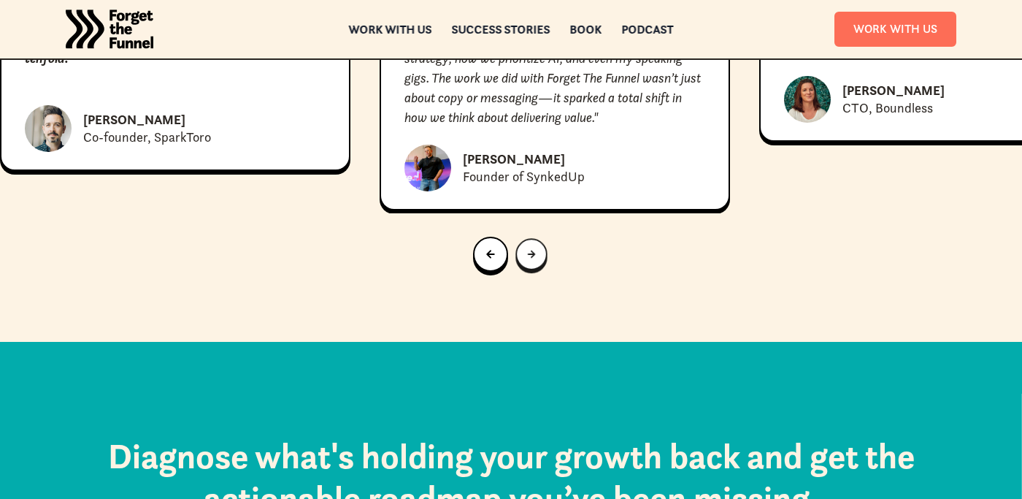
click at [537, 269] on link "Next slide" at bounding box center [530, 253] width 31 height 31
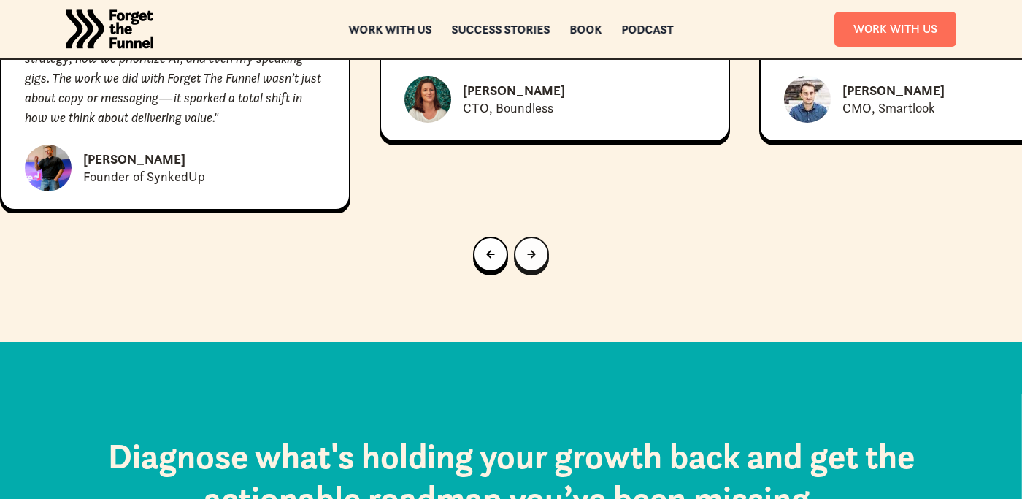
click at [537, 272] on link "Next slide" at bounding box center [531, 254] width 35 height 35
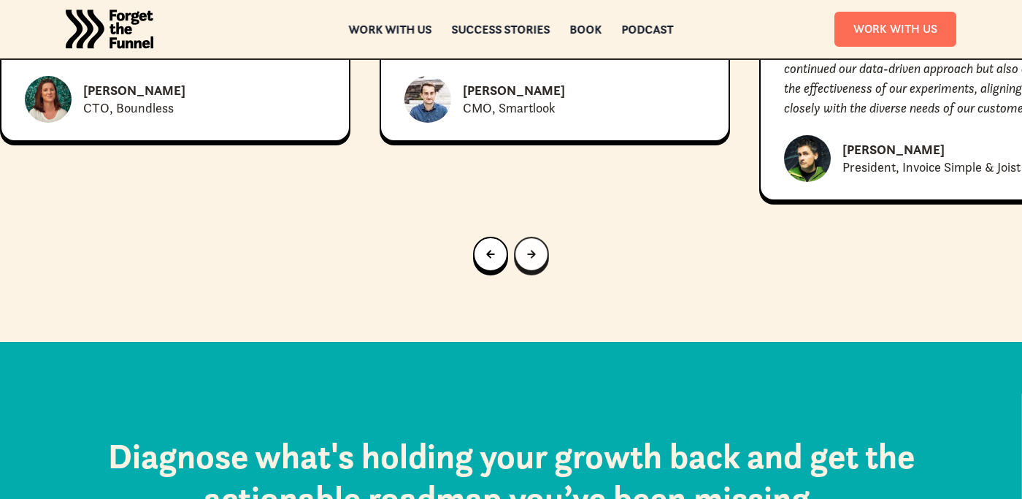
click at [537, 272] on link "Next slide" at bounding box center [531, 254] width 35 height 35
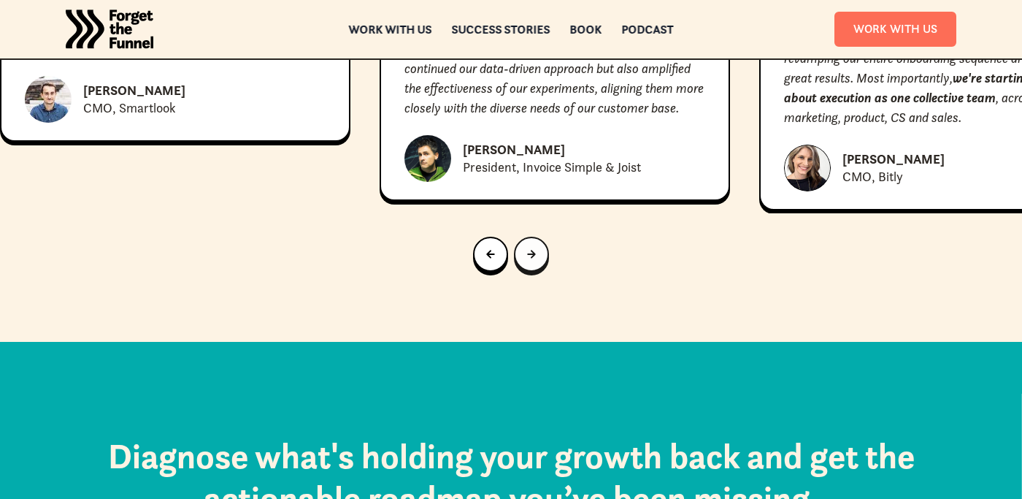
click at [537, 272] on link "Next slide" at bounding box center [531, 254] width 35 height 35
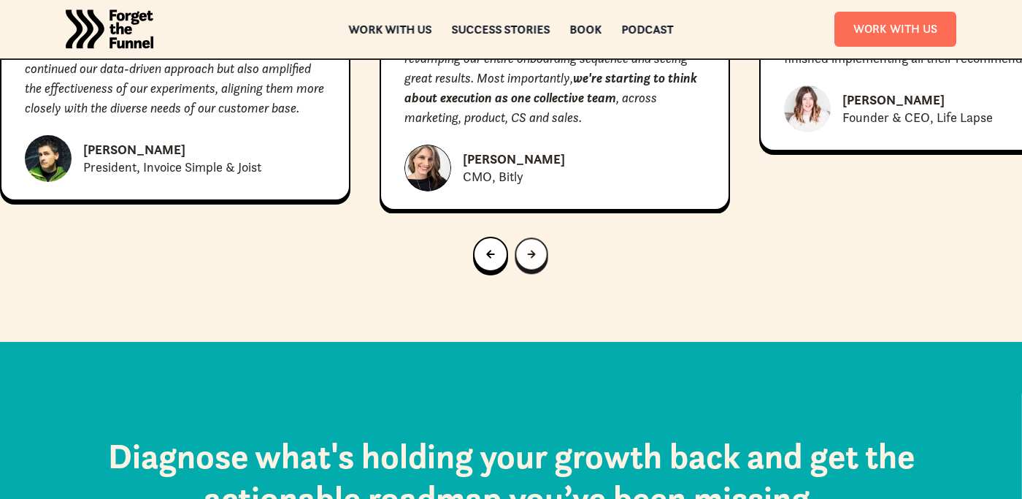
click at [537, 270] on link "Next slide" at bounding box center [531, 253] width 33 height 33
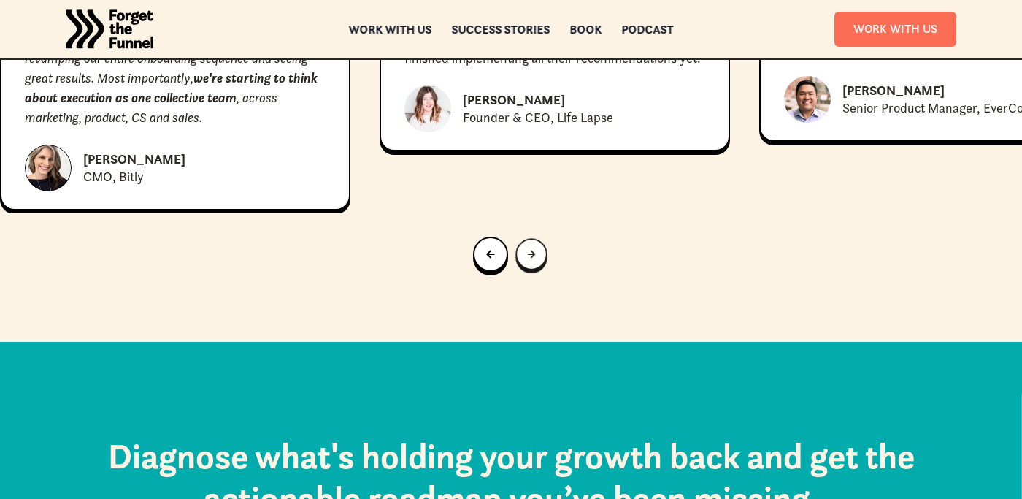
click at [537, 269] on link "Next slide" at bounding box center [530, 253] width 31 height 31
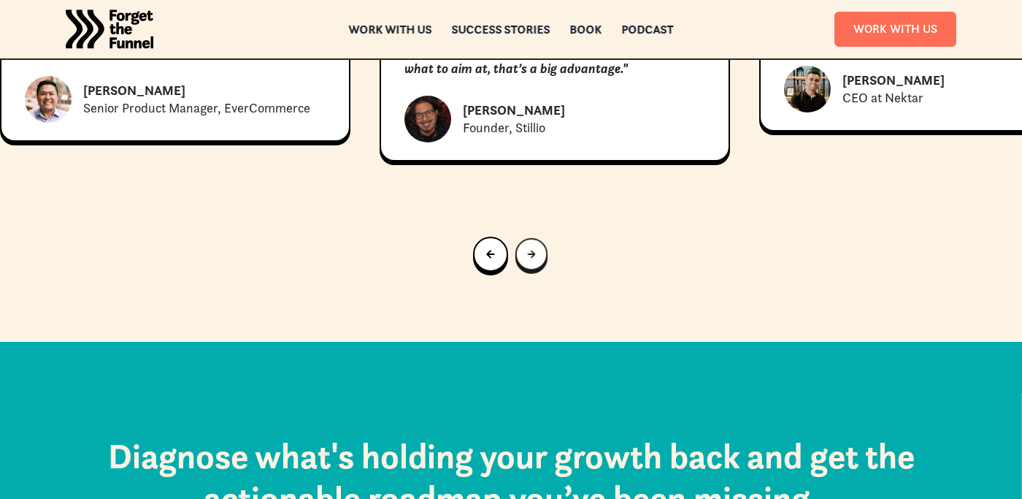
click at [537, 270] on link "Next slide" at bounding box center [531, 254] width 32 height 32
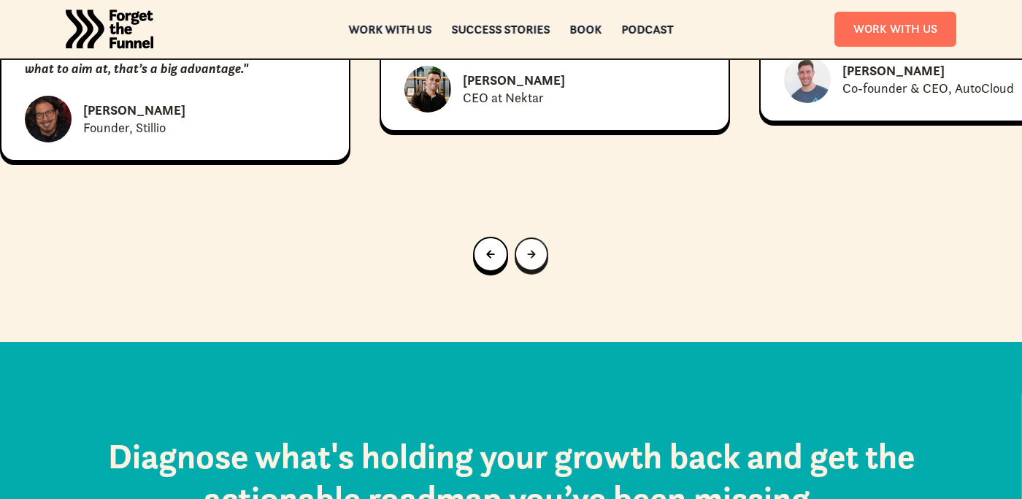
click at [537, 271] on link "Next slide" at bounding box center [532, 254] width 34 height 34
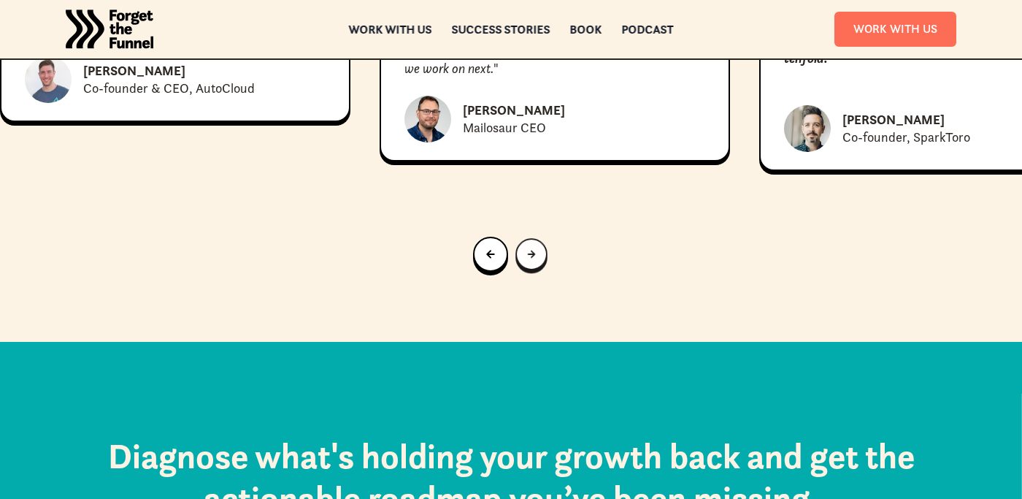
click at [537, 270] on link "Next slide" at bounding box center [531, 254] width 32 height 32
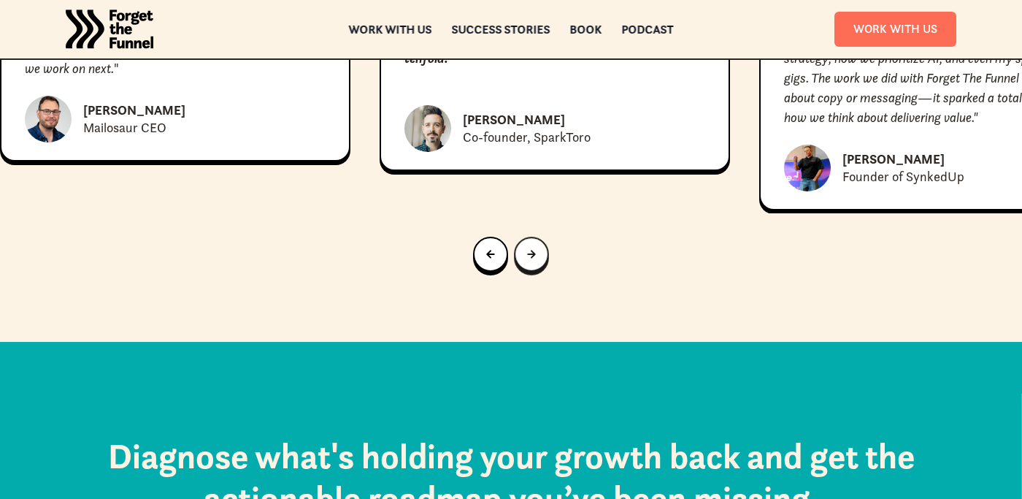
click at [537, 272] on link "Next slide" at bounding box center [531, 254] width 35 height 35
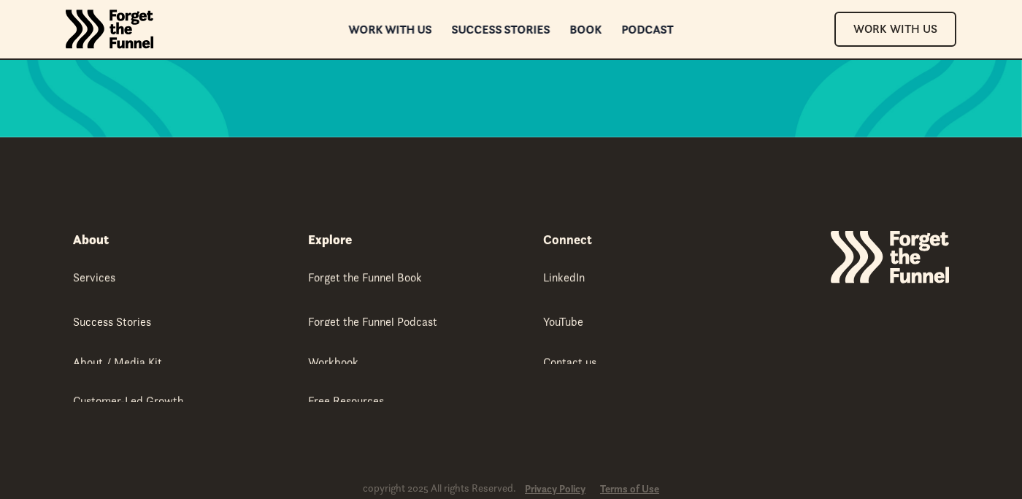
scroll to position [7824, 0]
